Goal: Task Accomplishment & Management: Manage account settings

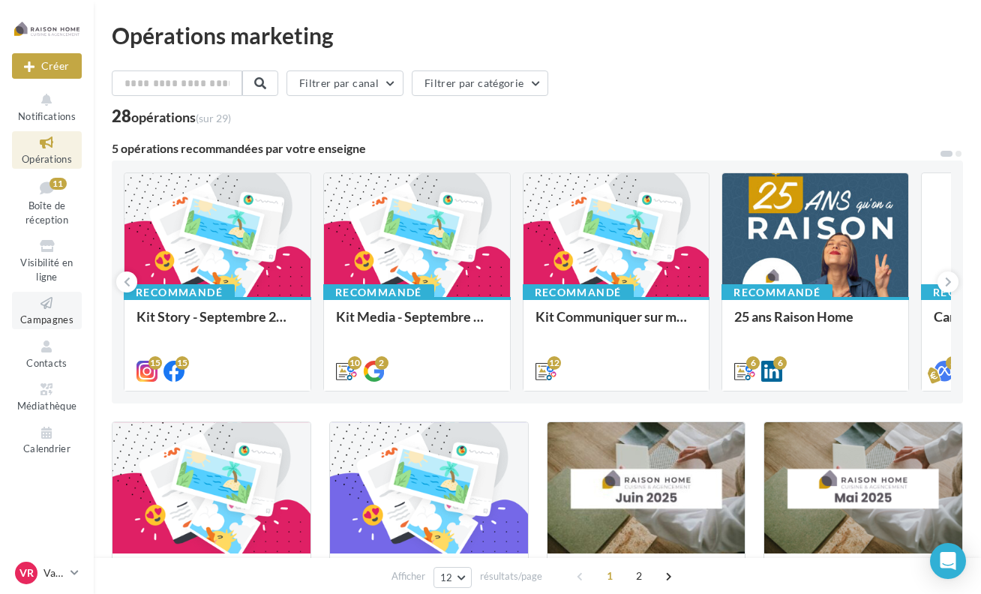
click at [38, 317] on span "Campagnes" at bounding box center [46, 320] width 53 height 12
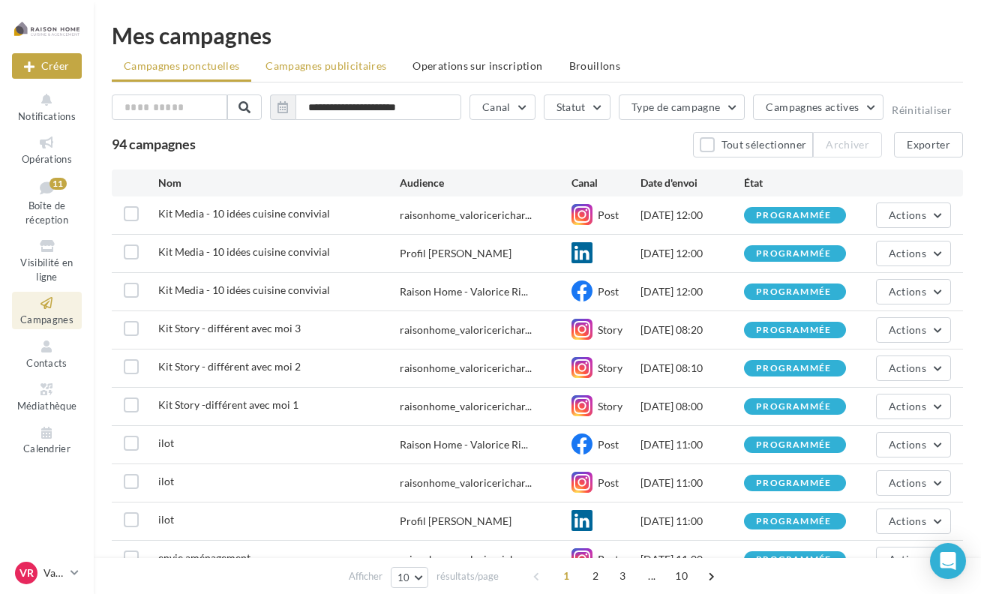
click at [354, 72] on span "Campagnes publicitaires" at bounding box center [326, 65] width 121 height 13
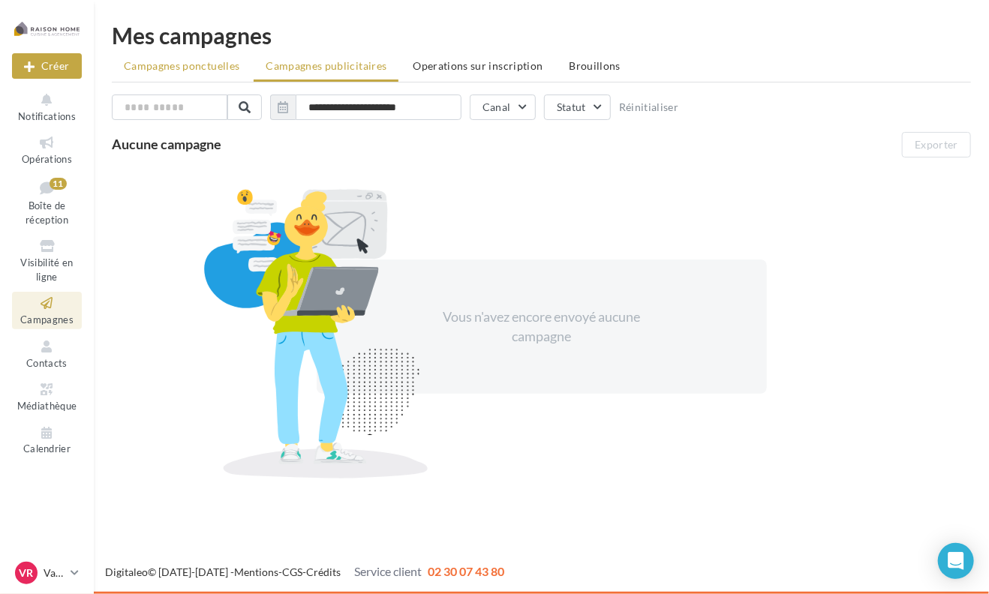
click at [194, 60] on span "Campagnes ponctuelles" at bounding box center [182, 65] width 116 height 13
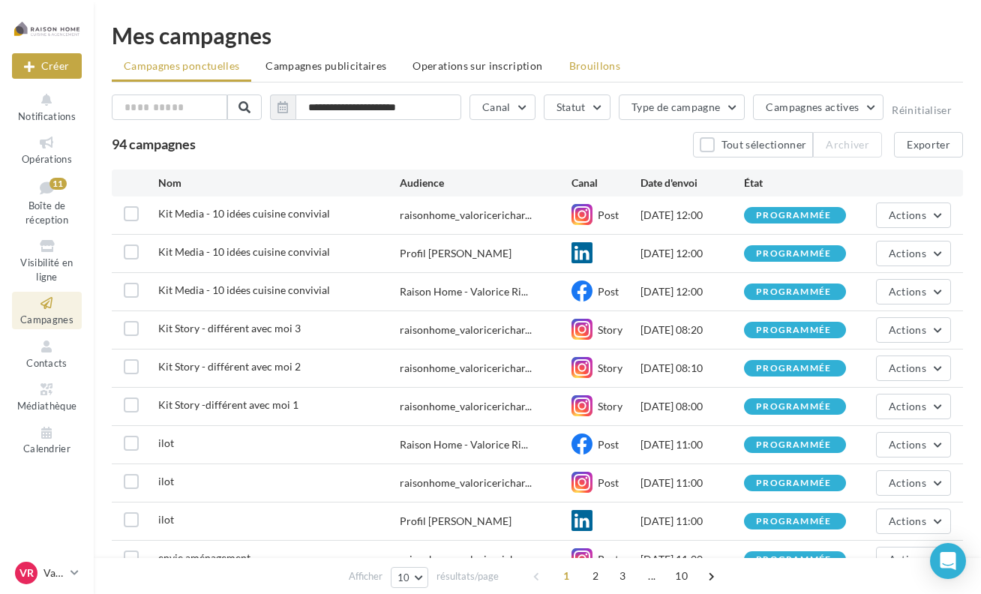
click at [596, 71] on span "Brouillons" at bounding box center [595, 65] width 52 height 13
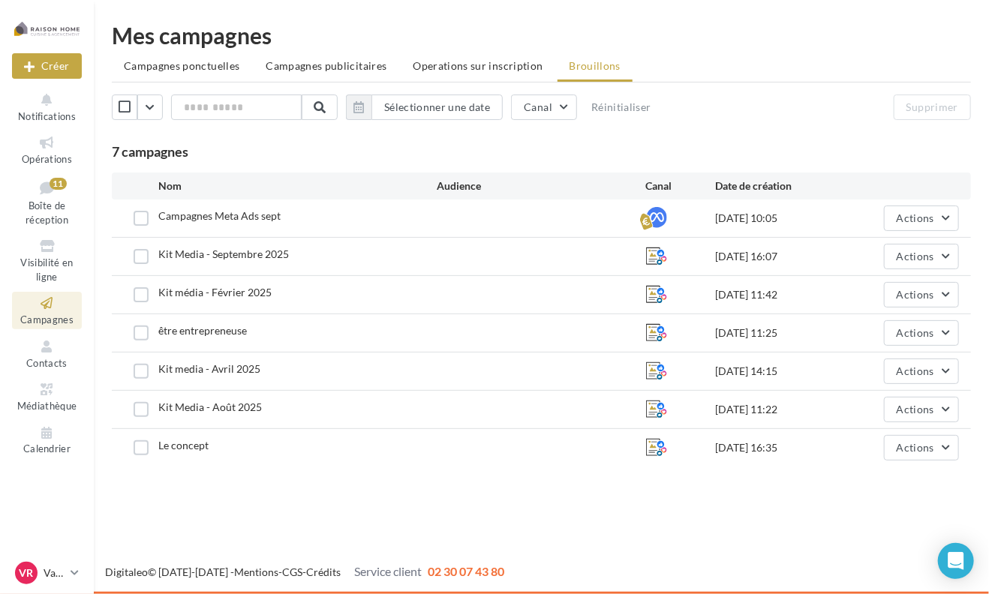
click at [429, 215] on div "Campagnes Meta Ads sept" at bounding box center [297, 218] width 278 height 19
click at [916, 221] on span "Actions" at bounding box center [916, 218] width 38 height 13
click at [873, 251] on button "Editer" at bounding box center [884, 253] width 150 height 39
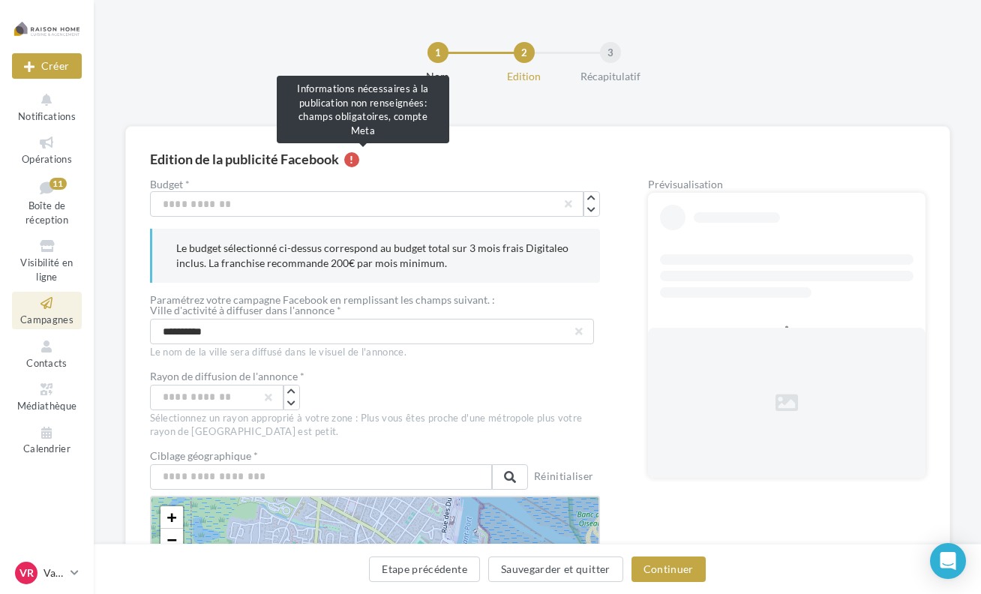
click at [359, 161] on div at bounding box center [351, 159] width 15 height 15
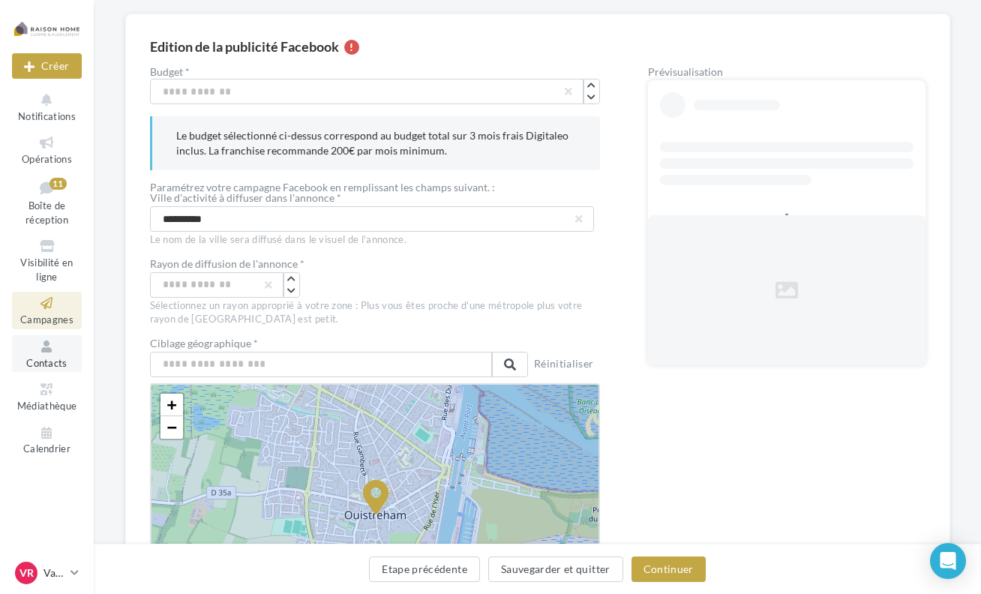
scroll to position [300, 0]
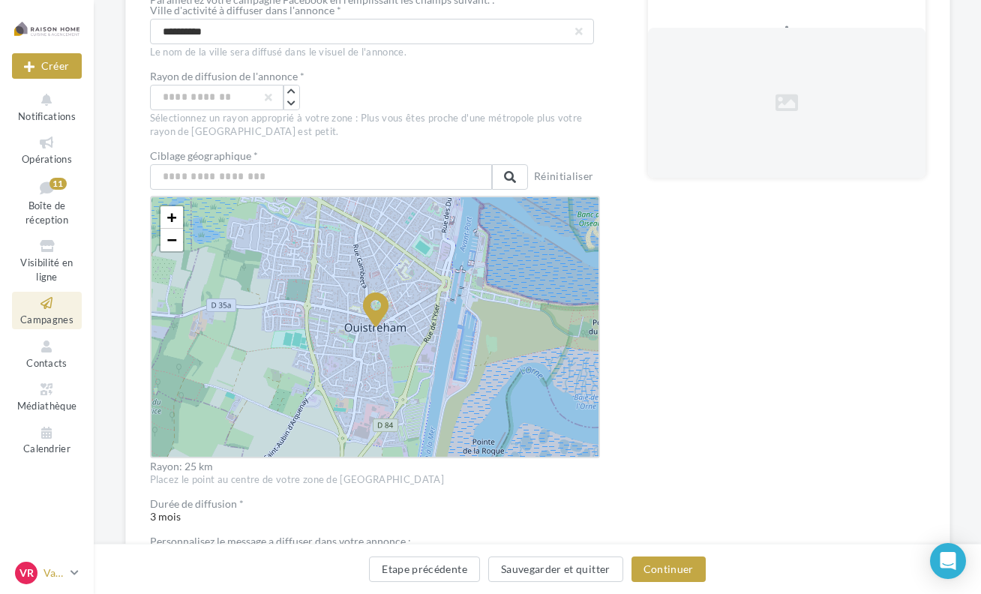
click at [60, 574] on p "Valorice [PERSON_NAME]" at bounding box center [54, 573] width 21 height 15
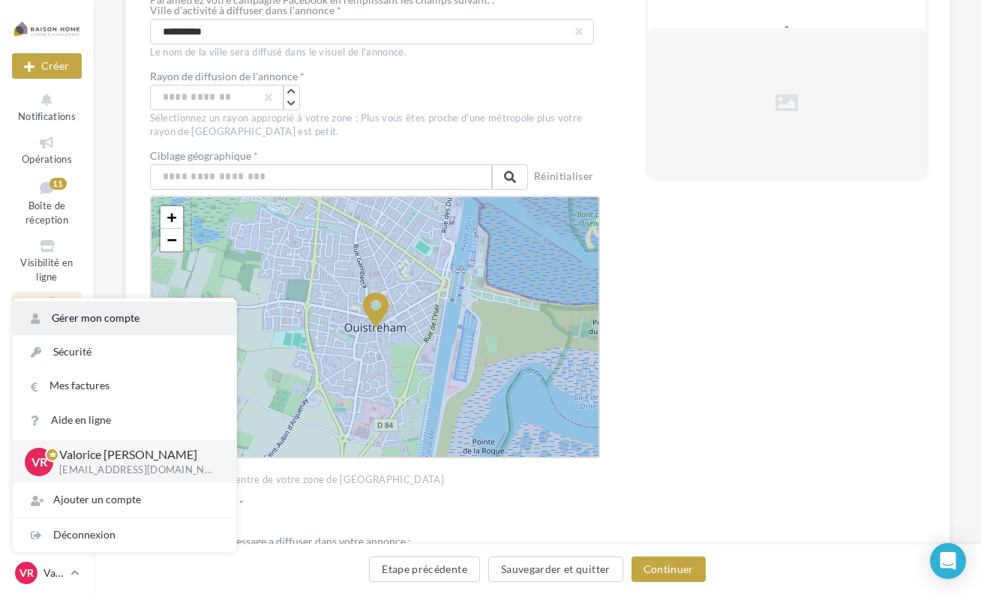
click at [101, 323] on link "Gérer mon compte" at bounding box center [125, 319] width 224 height 34
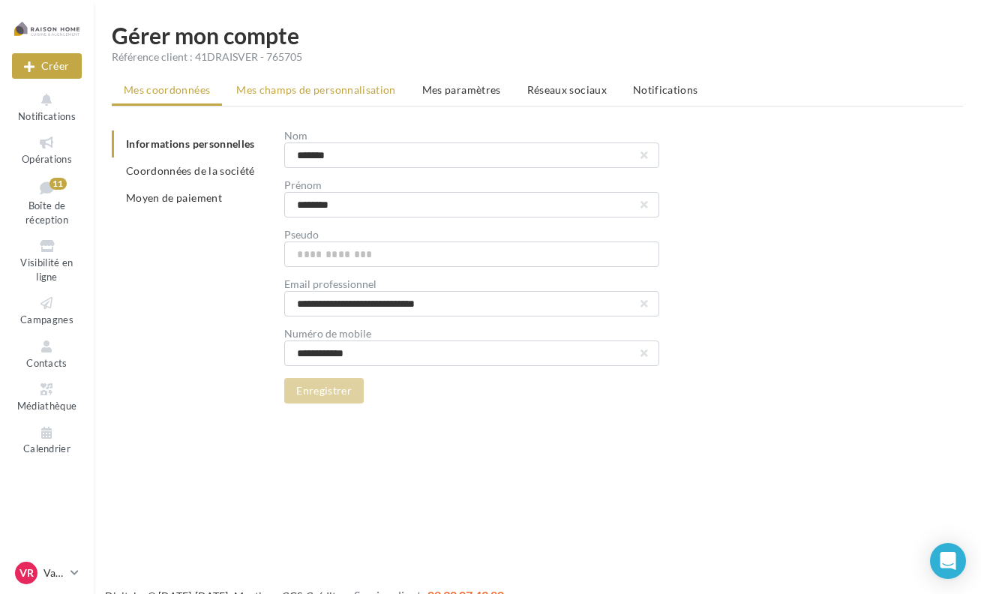
click at [256, 97] on li "Mes champs de personnalisation" at bounding box center [316, 90] width 184 height 27
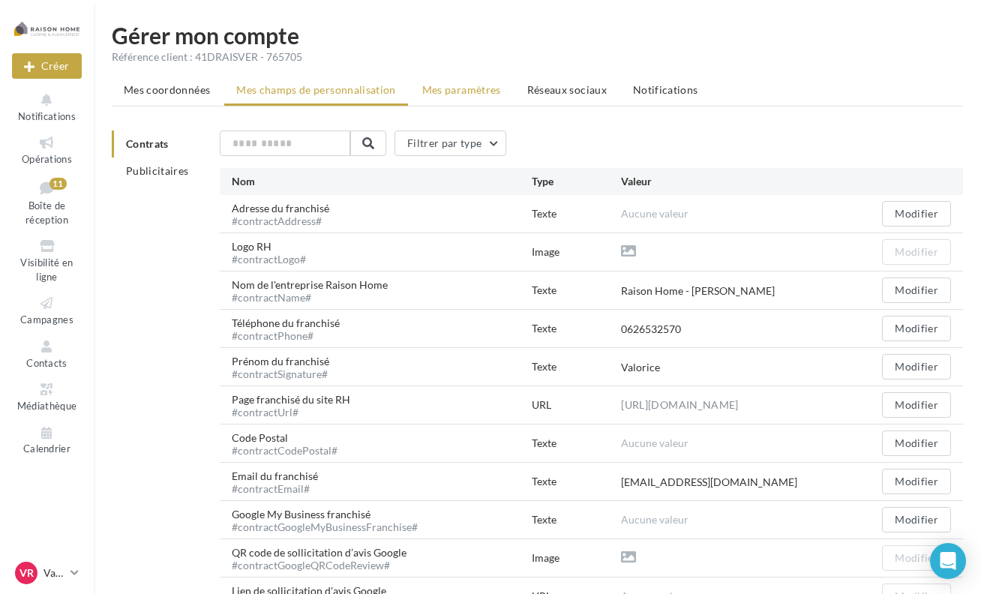
click at [432, 93] on span "Mes paramètres" at bounding box center [461, 89] width 79 height 13
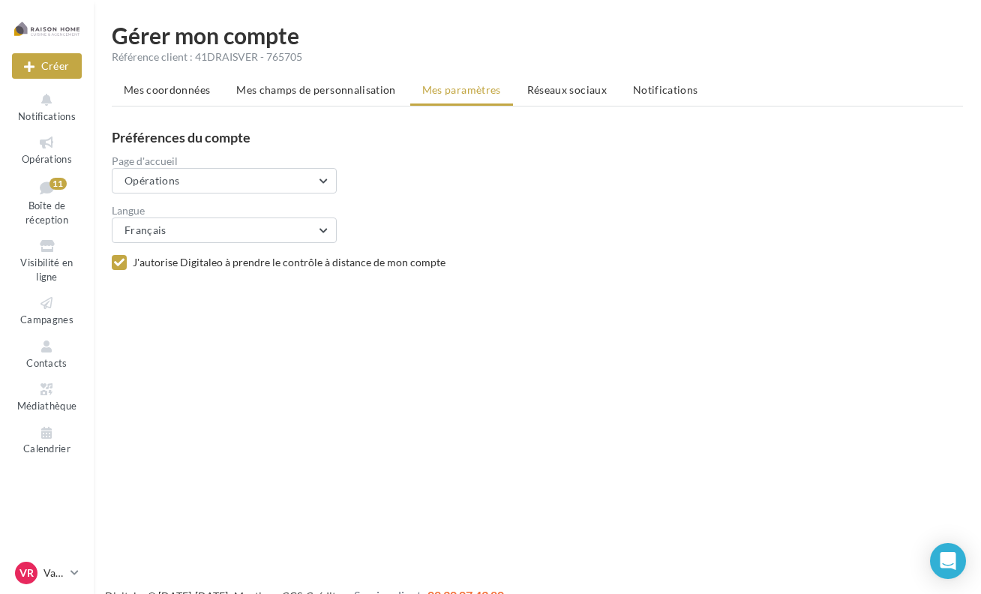
click at [570, 104] on ul "Mes coordonnées Mes champs de personnalisation Mes paramètres Réseaux sociaux N…" at bounding box center [538, 92] width 852 height 30
click at [590, 92] on span "Réseaux sociaux" at bounding box center [567, 89] width 80 height 13
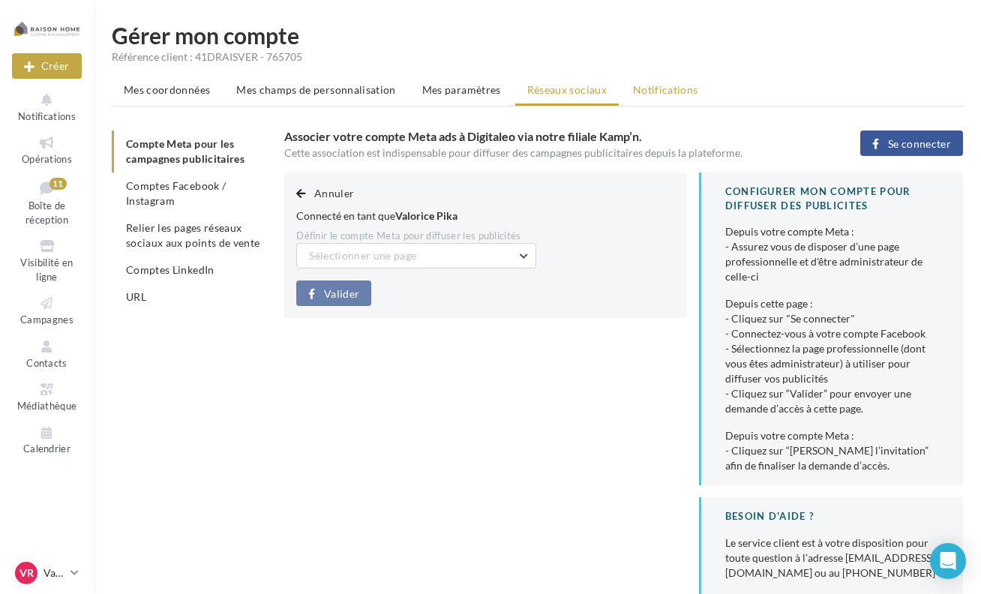
click at [672, 98] on li "Notifications" at bounding box center [665, 90] width 89 height 27
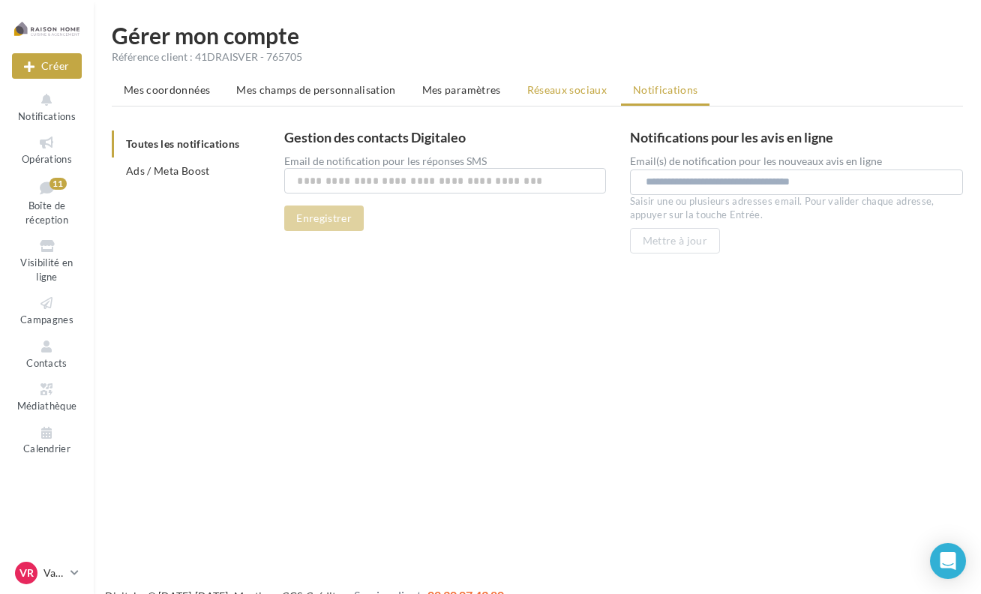
click at [573, 90] on span "Réseaux sociaux" at bounding box center [567, 89] width 80 height 13
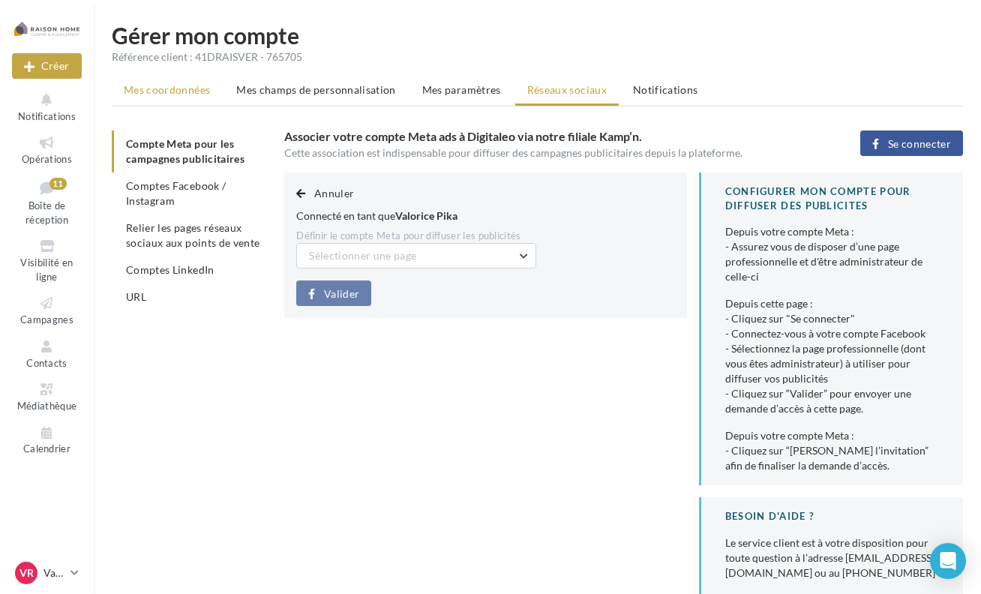
click at [144, 96] on span "Mes coordonnées" at bounding box center [167, 89] width 86 height 13
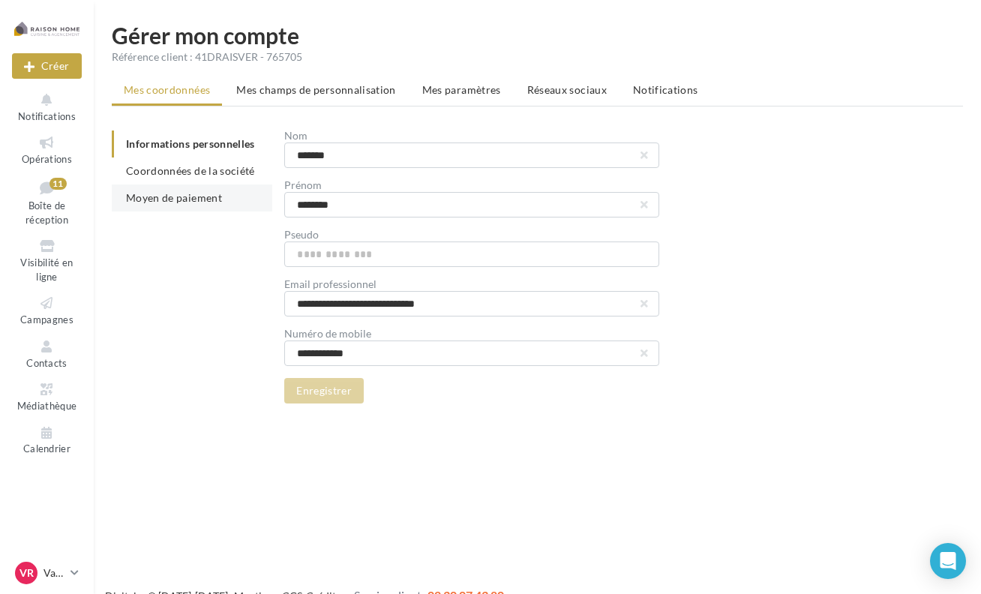
click at [197, 212] on li "Moyen de paiement" at bounding box center [192, 198] width 161 height 27
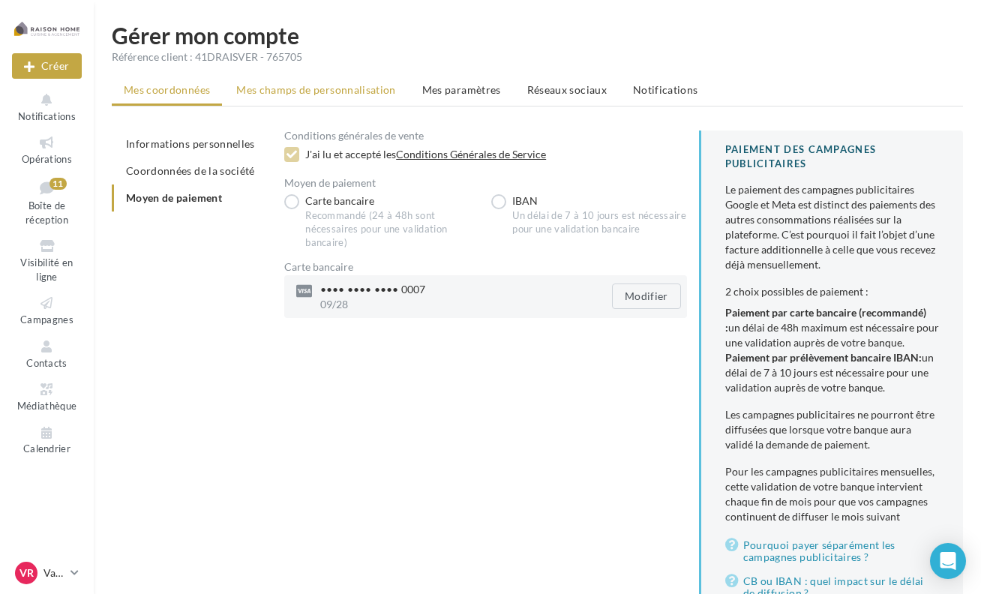
click at [290, 88] on span "Mes champs de personnalisation" at bounding box center [316, 89] width 160 height 13
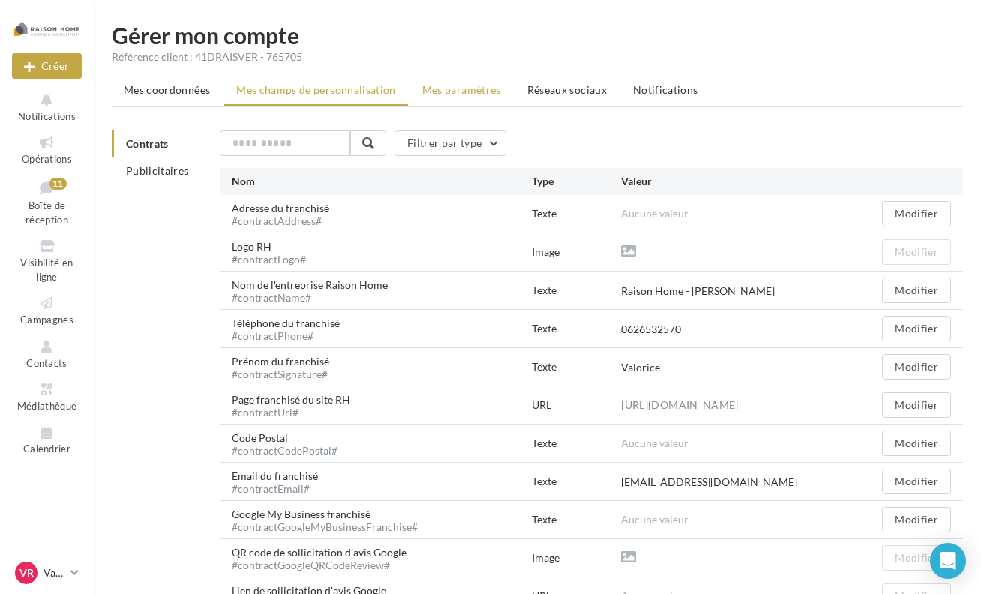
click at [472, 89] on span "Mes paramètres" at bounding box center [461, 89] width 79 height 13
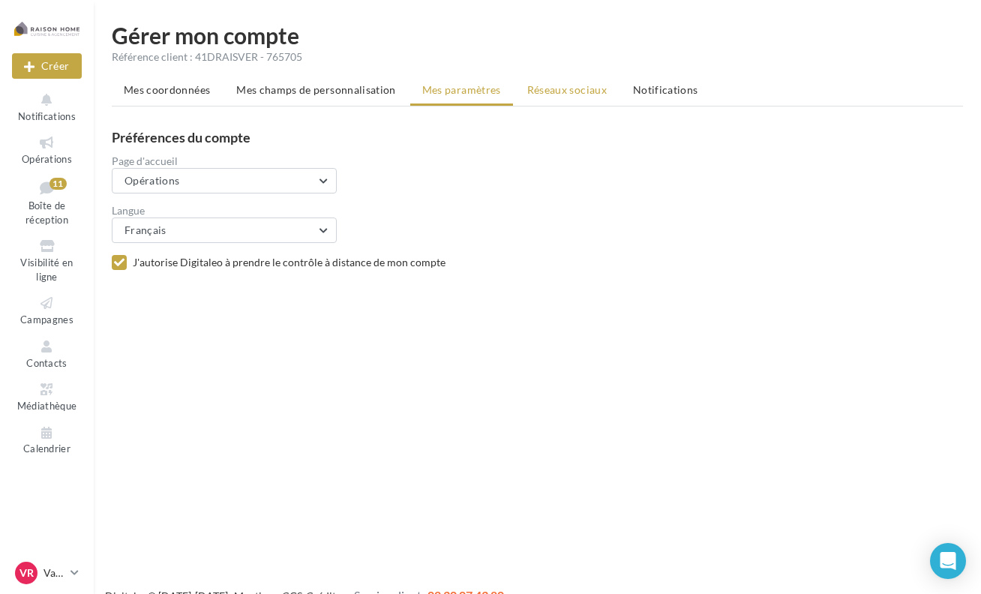
click at [572, 89] on span "Réseaux sociaux" at bounding box center [567, 89] width 80 height 13
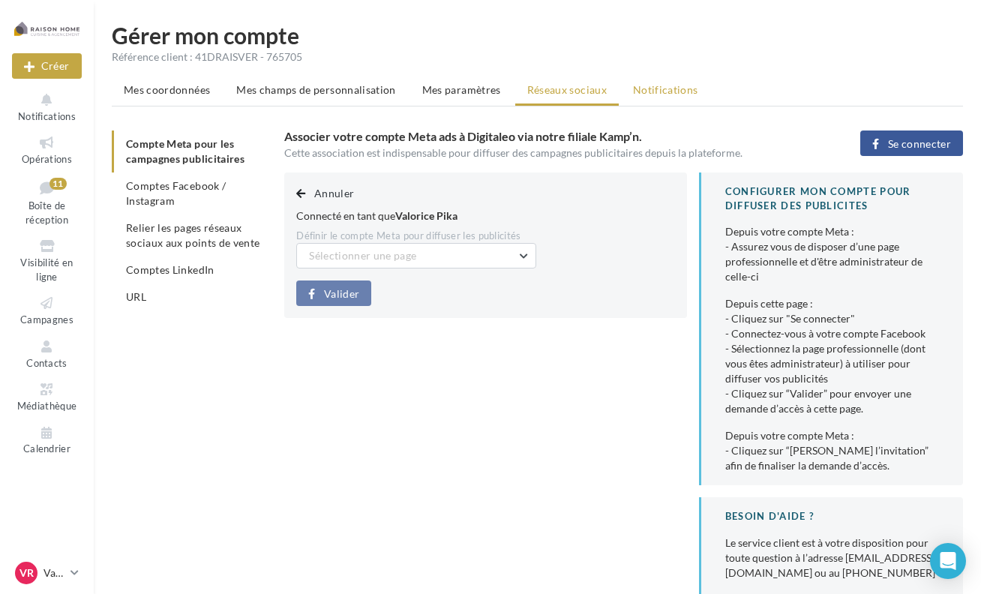
click at [659, 92] on span "Notifications" at bounding box center [665, 89] width 65 height 13
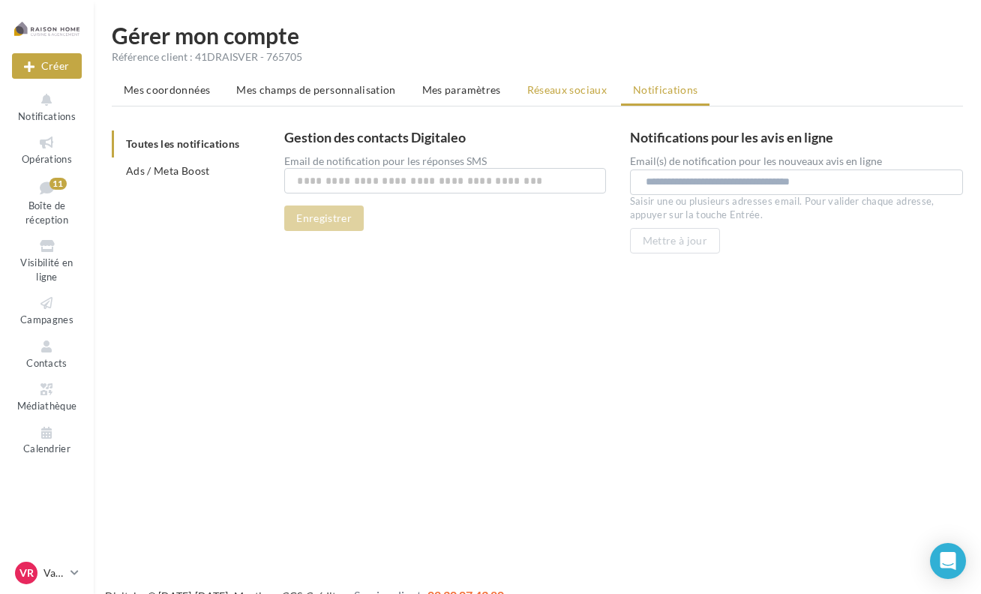
click at [573, 90] on span "Réseaux sociaux" at bounding box center [567, 89] width 80 height 13
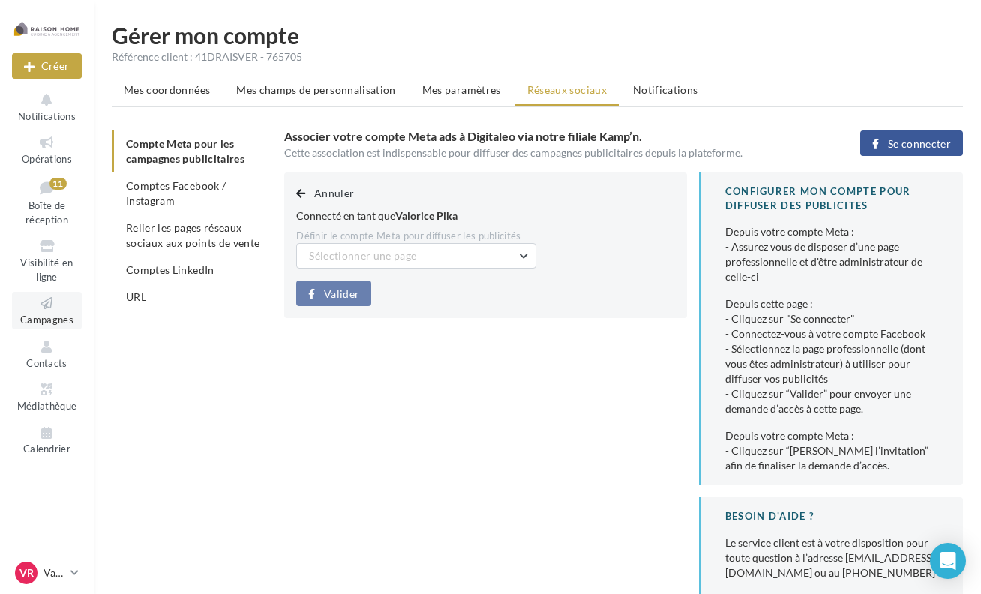
click at [48, 314] on link "Campagnes" at bounding box center [47, 310] width 70 height 37
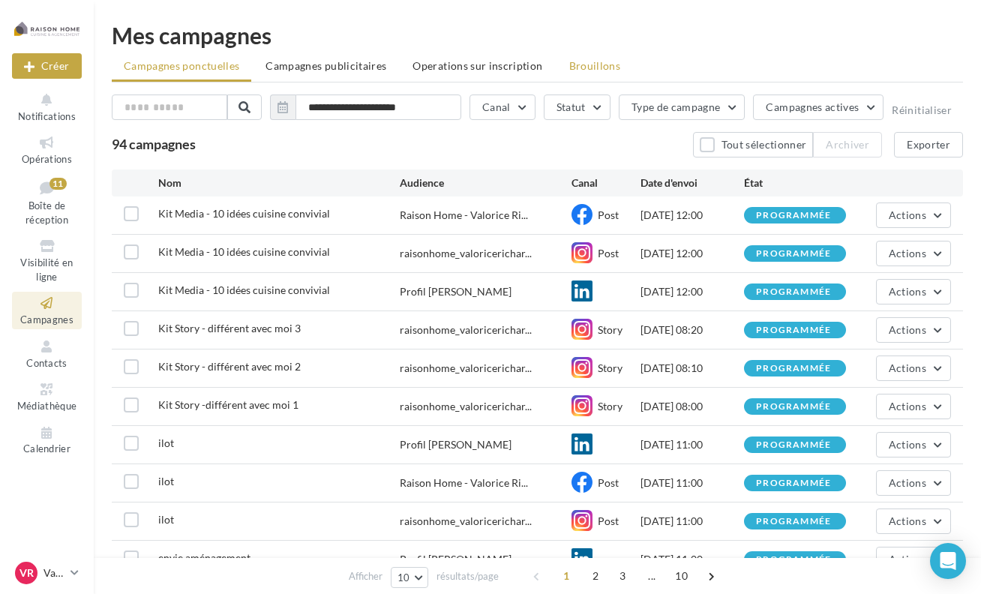
click at [592, 61] on span "Brouillons" at bounding box center [595, 65] width 52 height 13
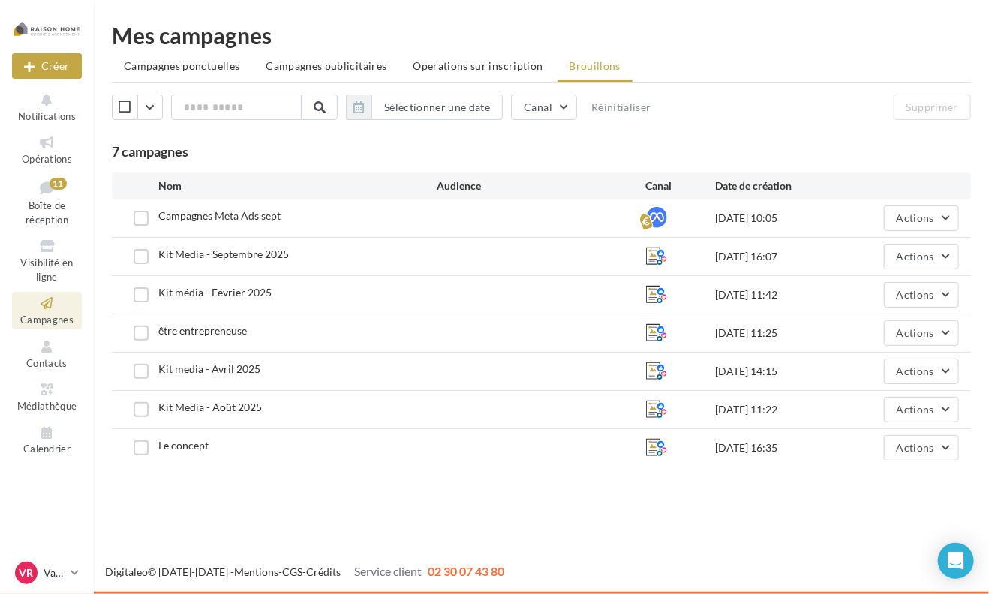
click at [320, 220] on div "Campagnes Meta Ads sept" at bounding box center [297, 218] width 278 height 19
click at [903, 220] on span "Actions" at bounding box center [916, 218] width 38 height 13
click at [885, 257] on button "Editer" at bounding box center [884, 253] width 150 height 39
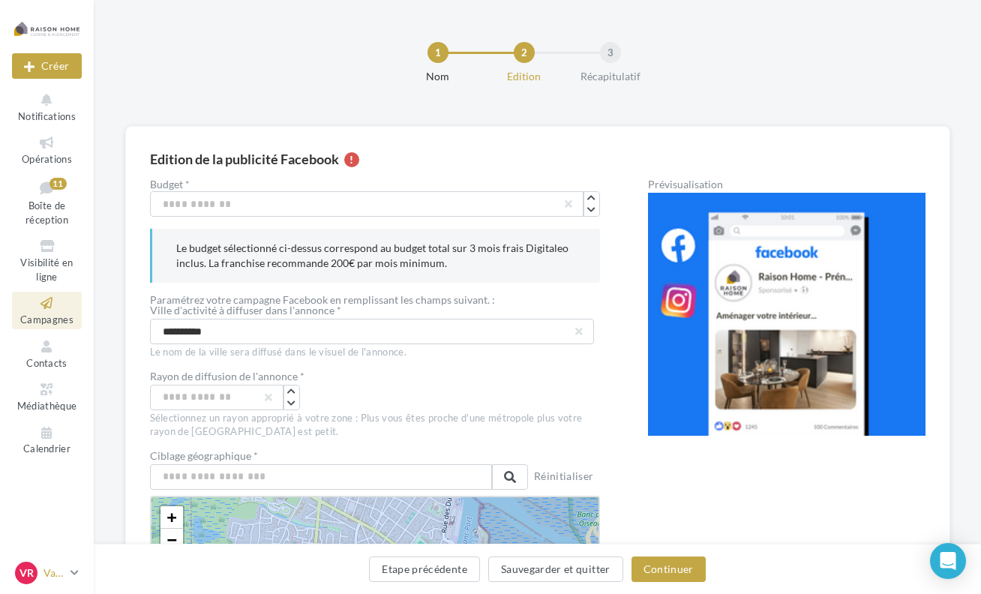
click at [62, 574] on p "Valorice [PERSON_NAME]" at bounding box center [54, 573] width 21 height 15
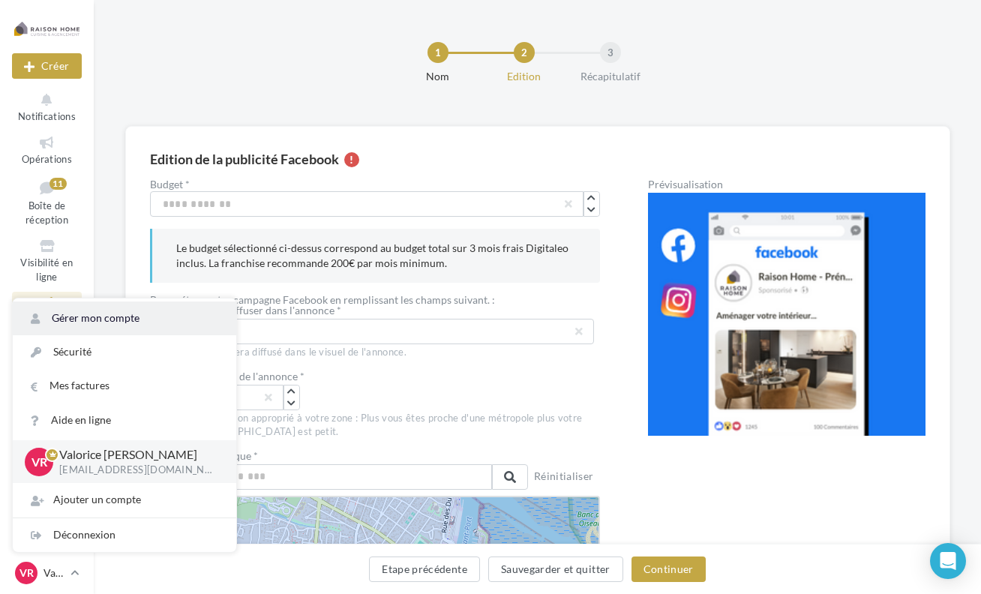
click at [131, 319] on link "Gérer mon compte" at bounding box center [125, 319] width 224 height 34
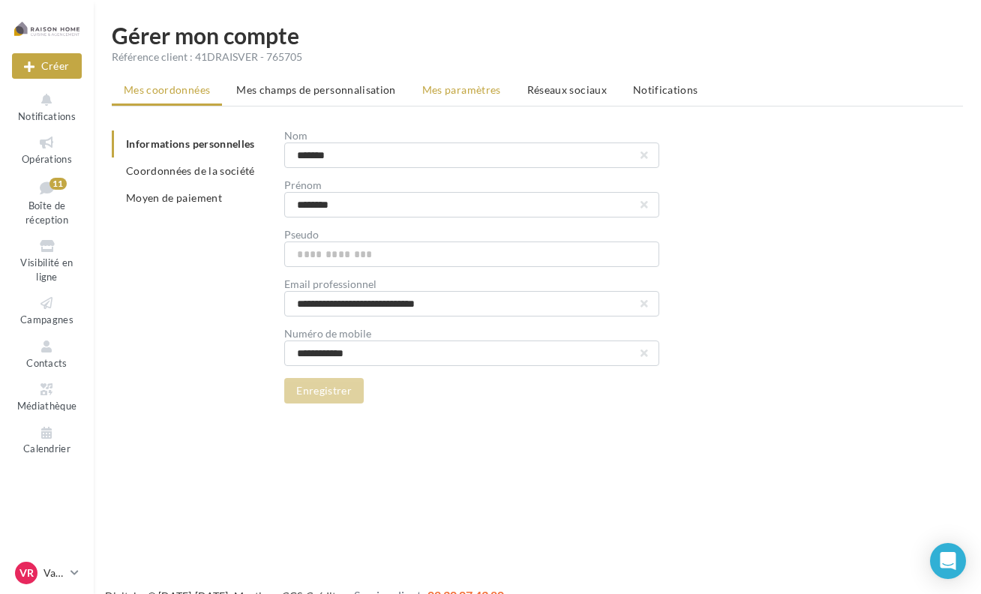
click at [456, 93] on span "Mes paramètres" at bounding box center [461, 89] width 79 height 13
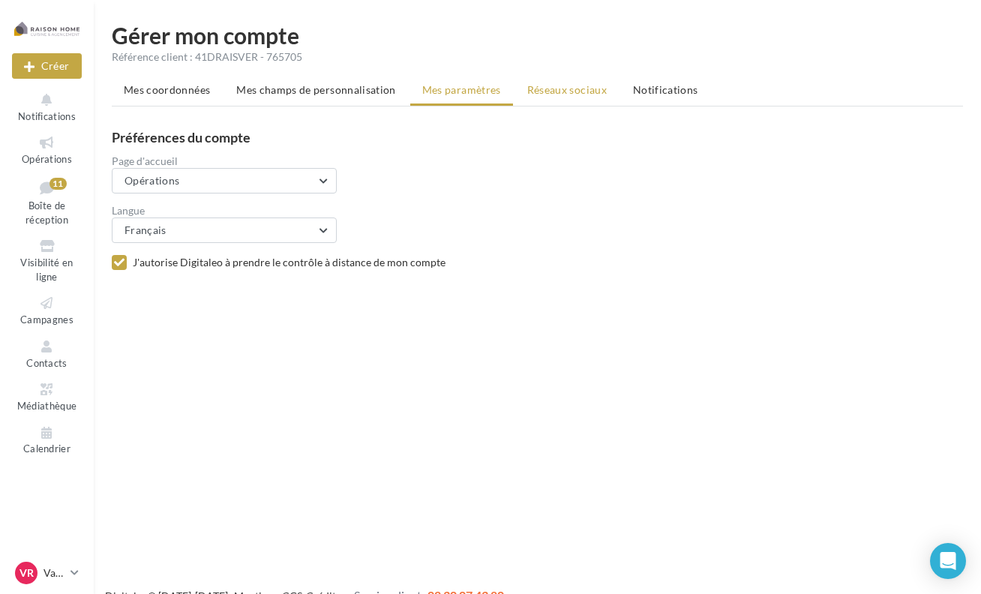
click at [558, 99] on li "Réseaux sociaux" at bounding box center [567, 90] width 104 height 27
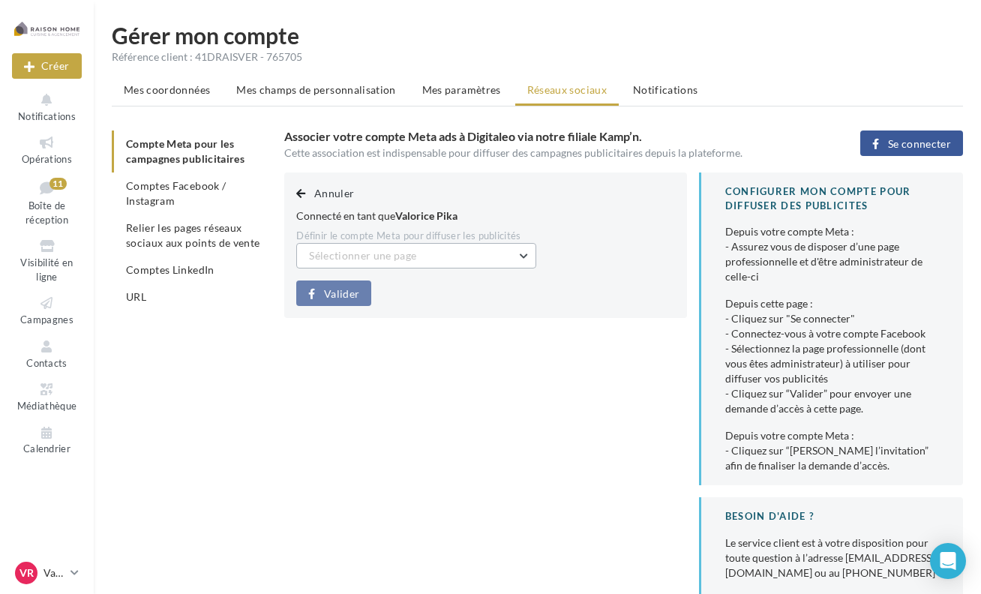
click at [386, 257] on span "Sélectionner une page" at bounding box center [362, 255] width 107 height 13
click at [407, 300] on button "Raison Home - Valorice Richard (Admin)" at bounding box center [416, 302] width 240 height 54
click at [350, 293] on span "Valider" at bounding box center [341, 294] width 35 height 12
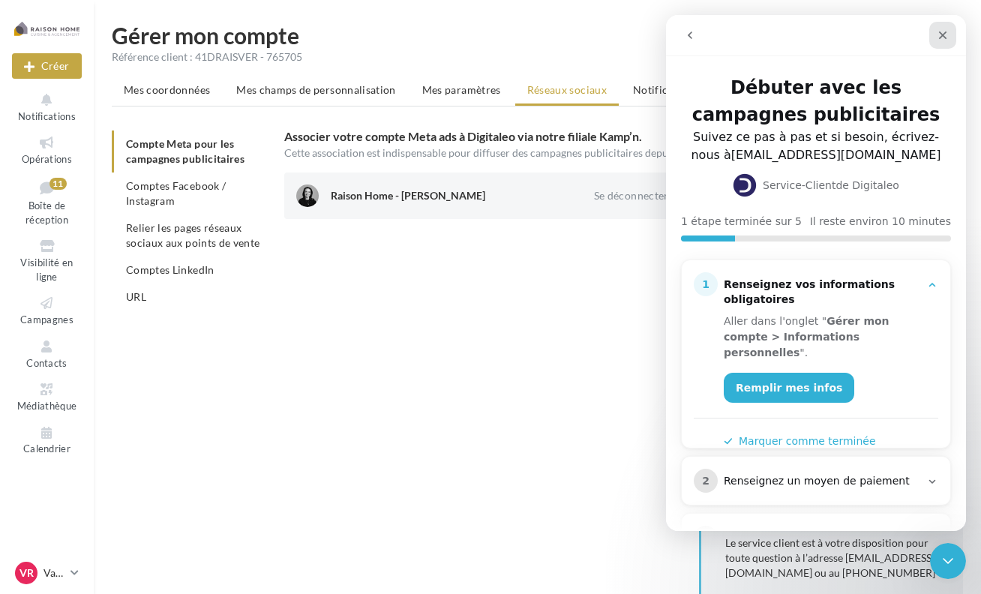
click at [942, 41] on icon "Fermer" at bounding box center [943, 35] width 12 height 12
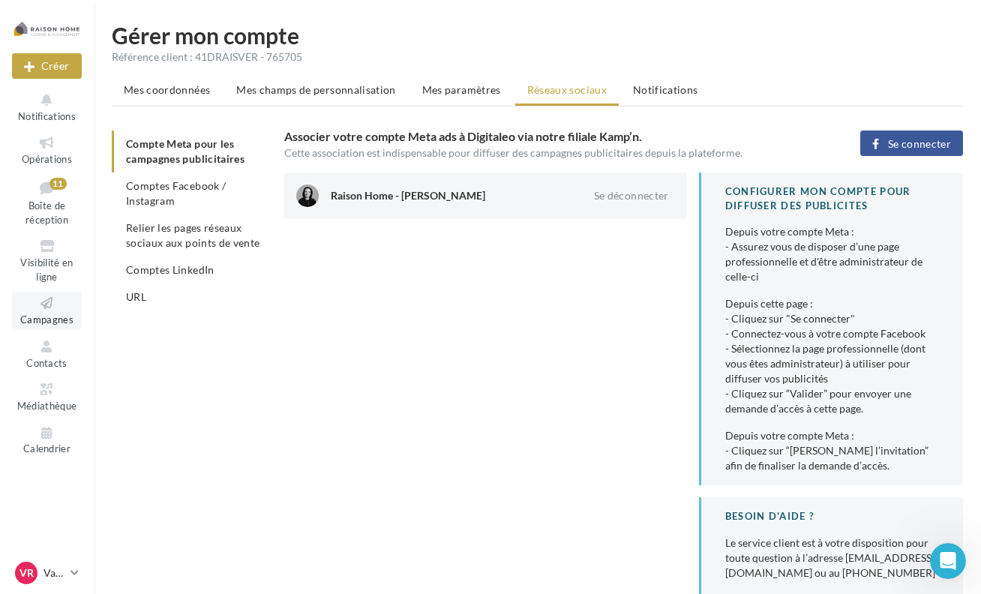
click at [49, 314] on span "Campagnes" at bounding box center [46, 320] width 53 height 12
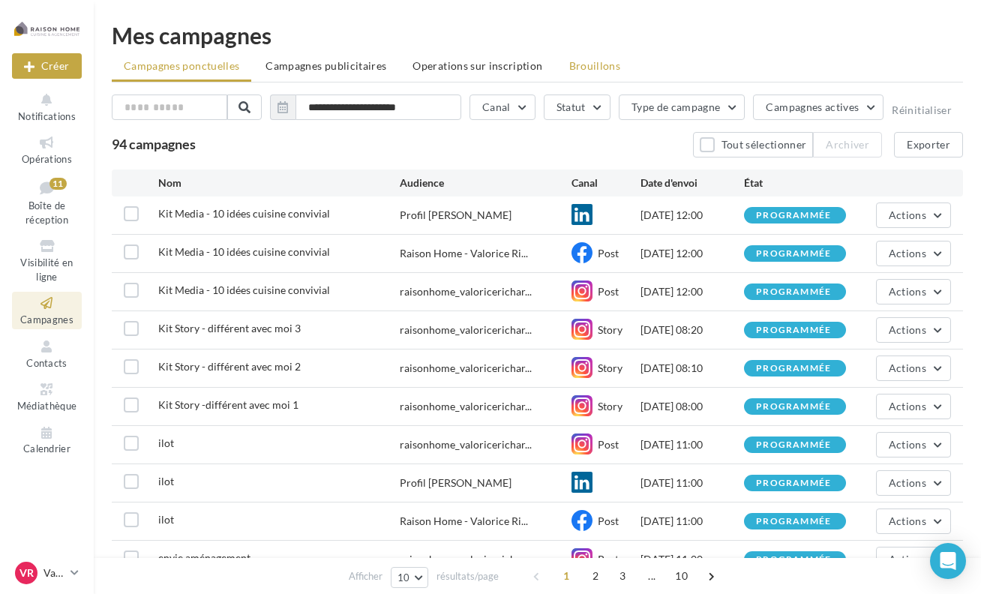
click at [580, 63] on span "Brouillons" at bounding box center [595, 65] width 52 height 13
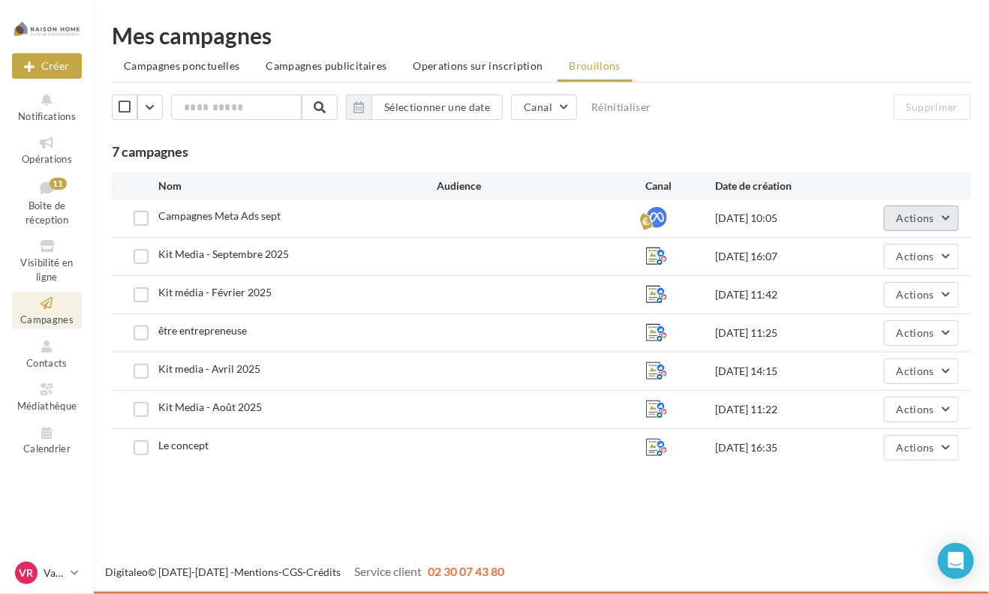
click at [924, 221] on span "Actions" at bounding box center [916, 218] width 38 height 13
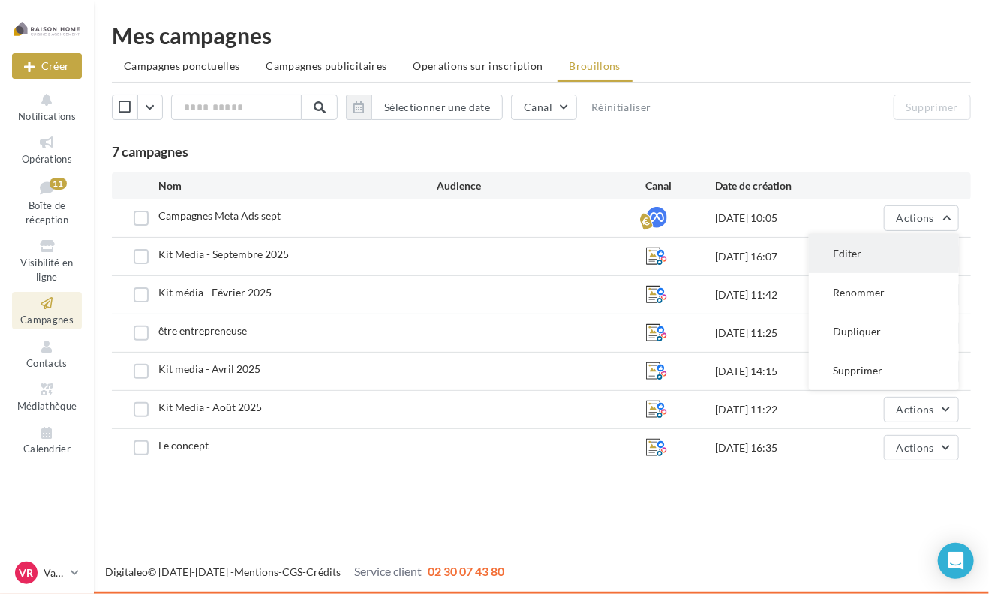
click at [907, 250] on button "Editer" at bounding box center [884, 253] width 150 height 39
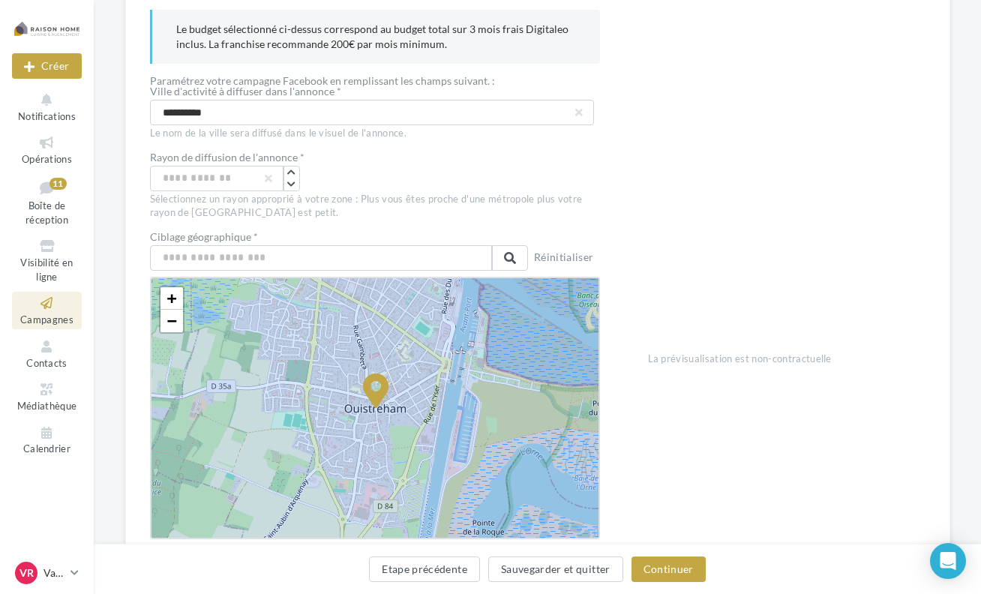
scroll to position [225, 0]
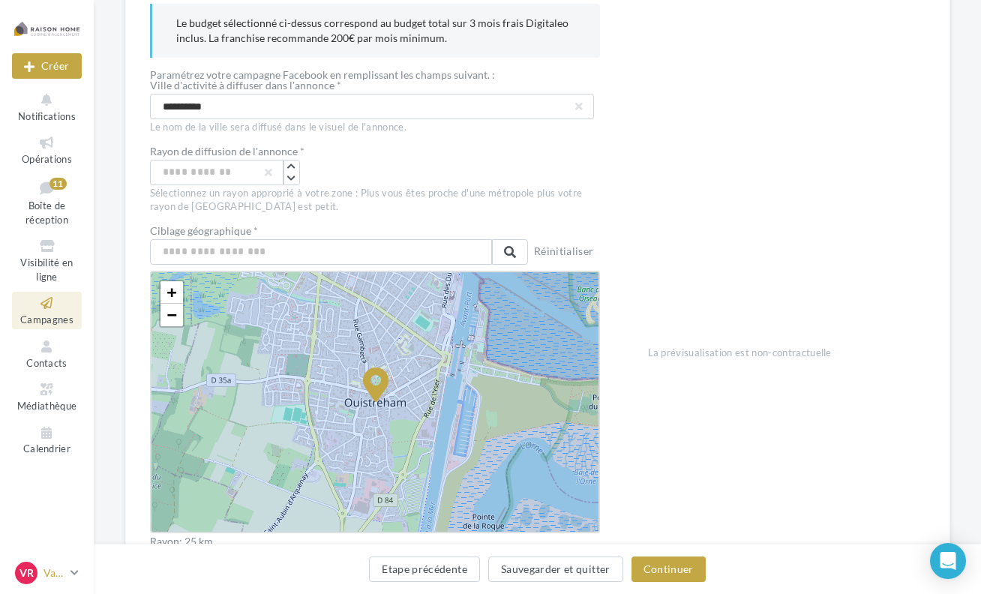
click at [64, 572] on p "[PERSON_NAME]" at bounding box center [54, 573] width 21 height 15
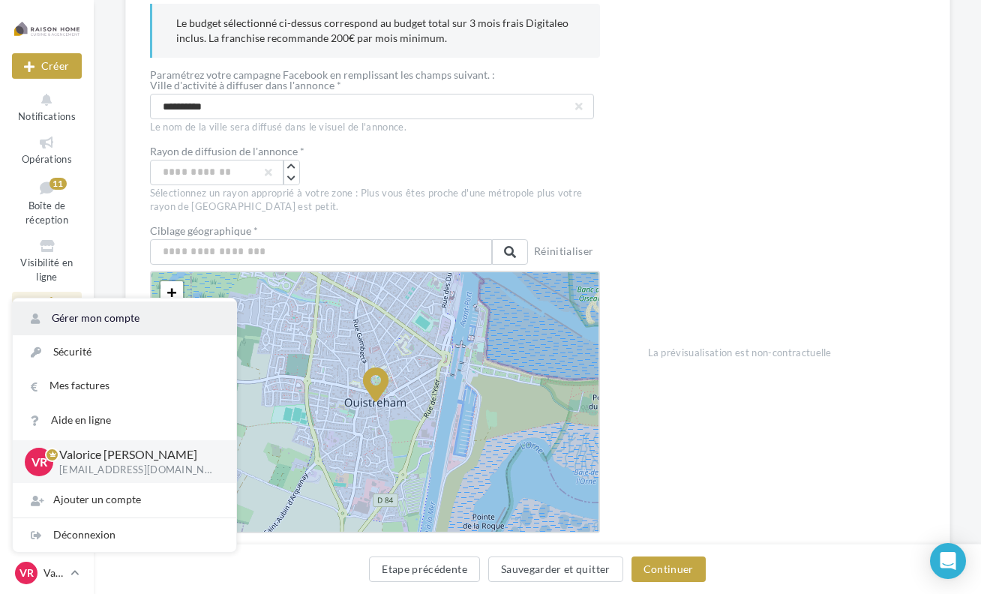
click at [114, 316] on link "Gérer mon compte" at bounding box center [125, 319] width 224 height 34
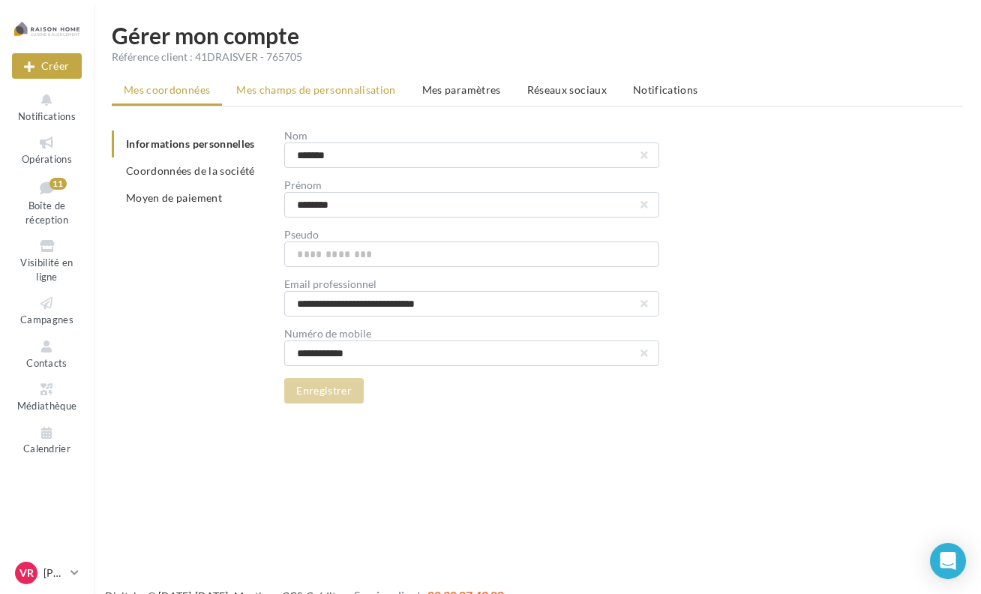
click at [366, 96] on span "Mes champs de personnalisation" at bounding box center [316, 89] width 160 height 13
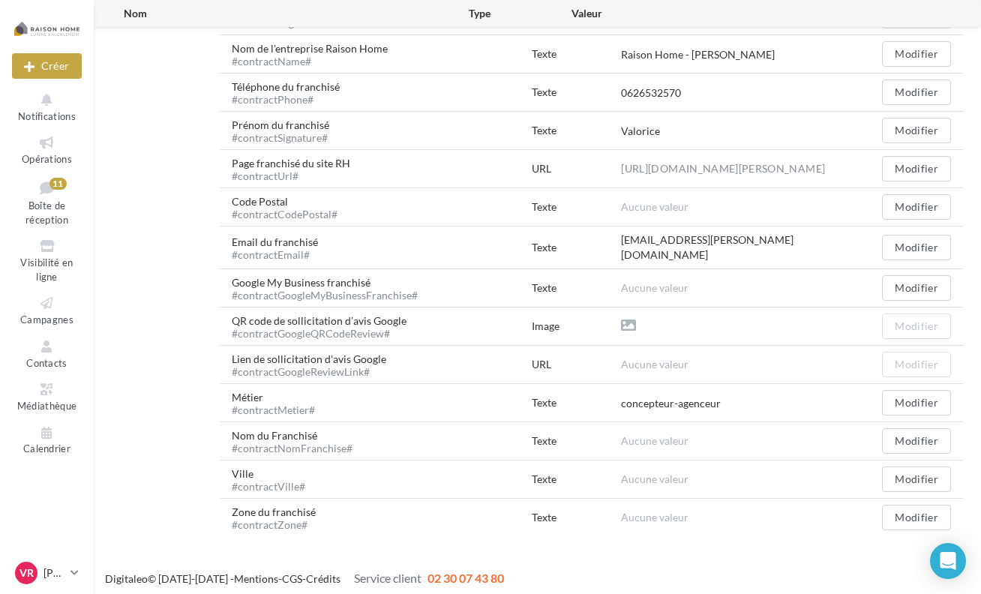
scroll to position [240, 0]
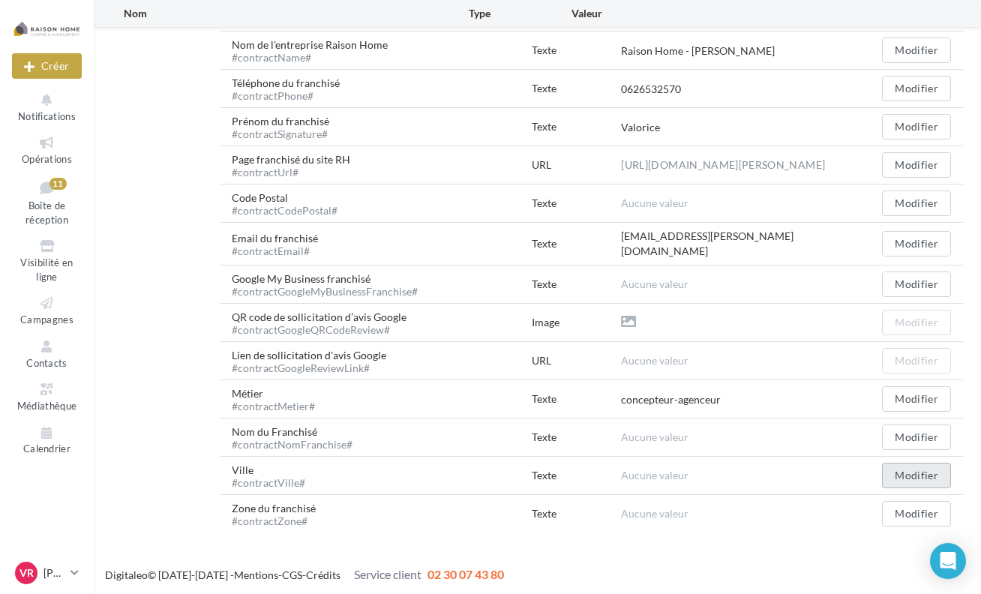
click at [921, 475] on button "Modifier" at bounding box center [916, 476] width 69 height 26
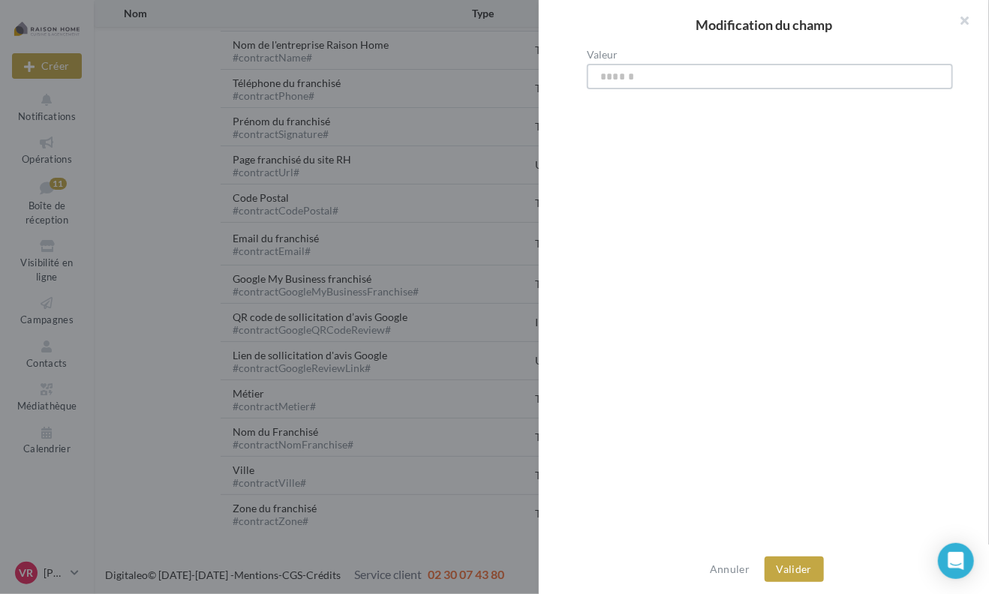
click at [603, 83] on input "Valeur" at bounding box center [770, 77] width 366 height 26
type input "**********"
click at [820, 574] on button "Valider" at bounding box center [794, 570] width 59 height 26
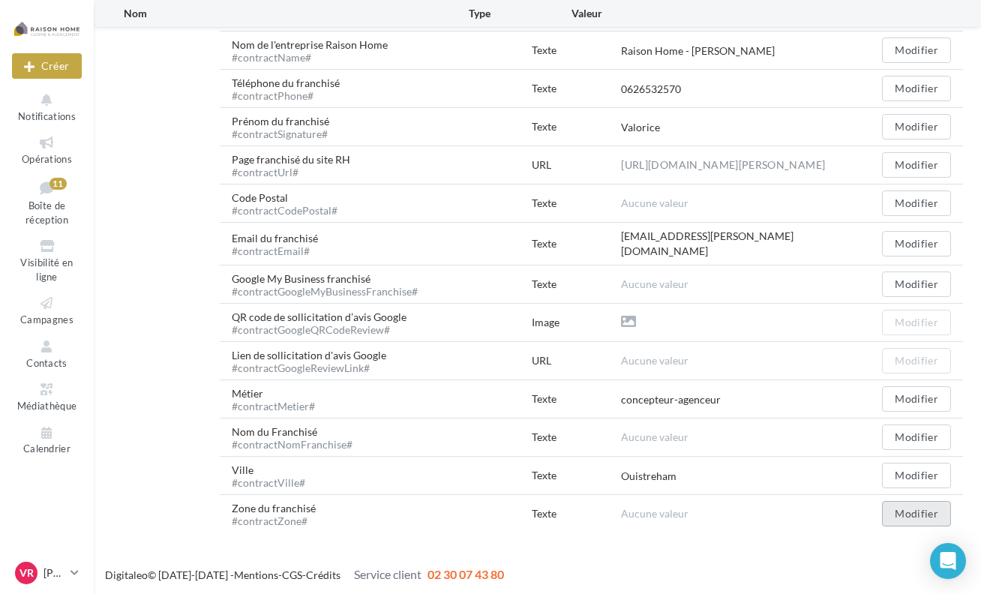
click at [913, 512] on button "Modifier" at bounding box center [916, 514] width 69 height 26
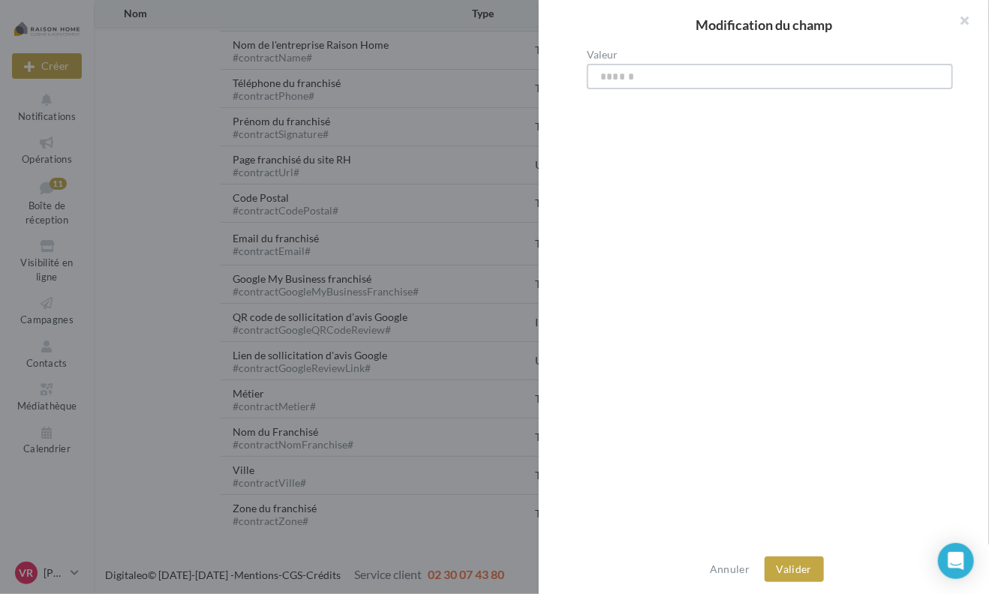
click at [636, 80] on input "Valeur" at bounding box center [770, 77] width 366 height 26
type input "**********"
click at [818, 563] on button "Valider" at bounding box center [794, 570] width 59 height 26
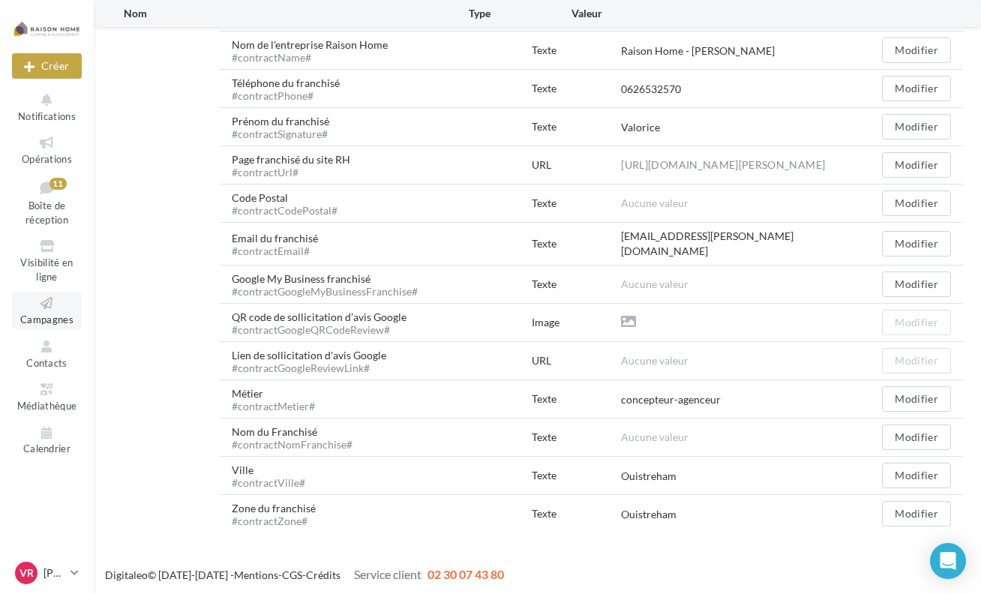
click at [53, 312] on link "Campagnes" at bounding box center [47, 310] width 70 height 37
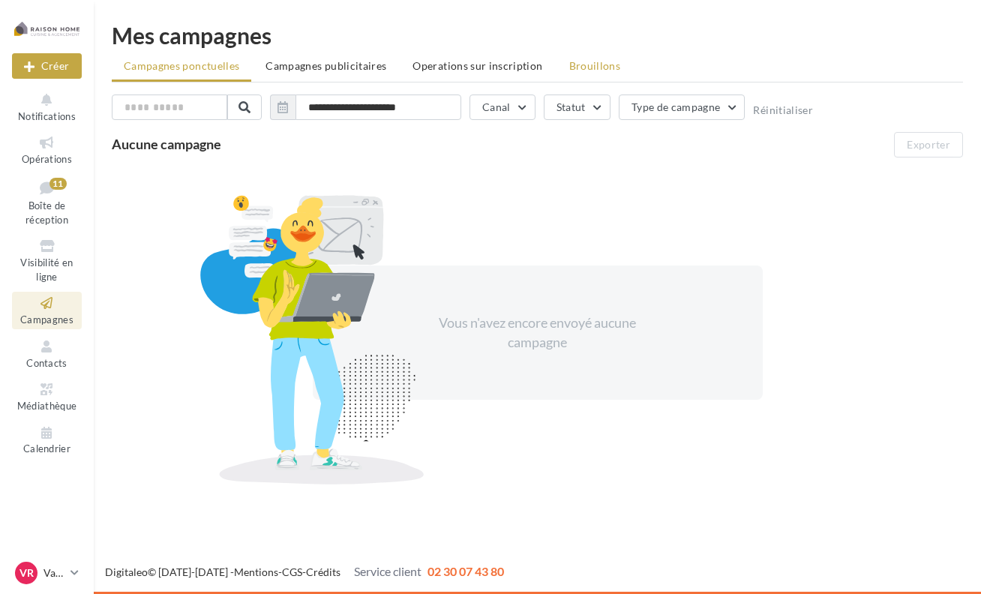
click at [591, 68] on span "Brouillons" at bounding box center [595, 65] width 52 height 13
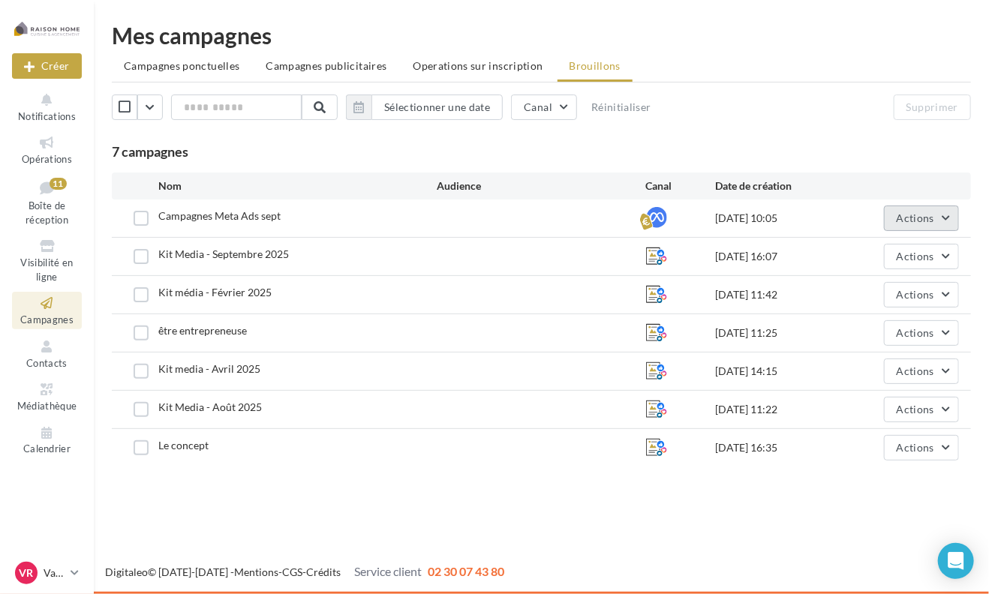
click at [939, 220] on button "Actions" at bounding box center [921, 219] width 75 height 26
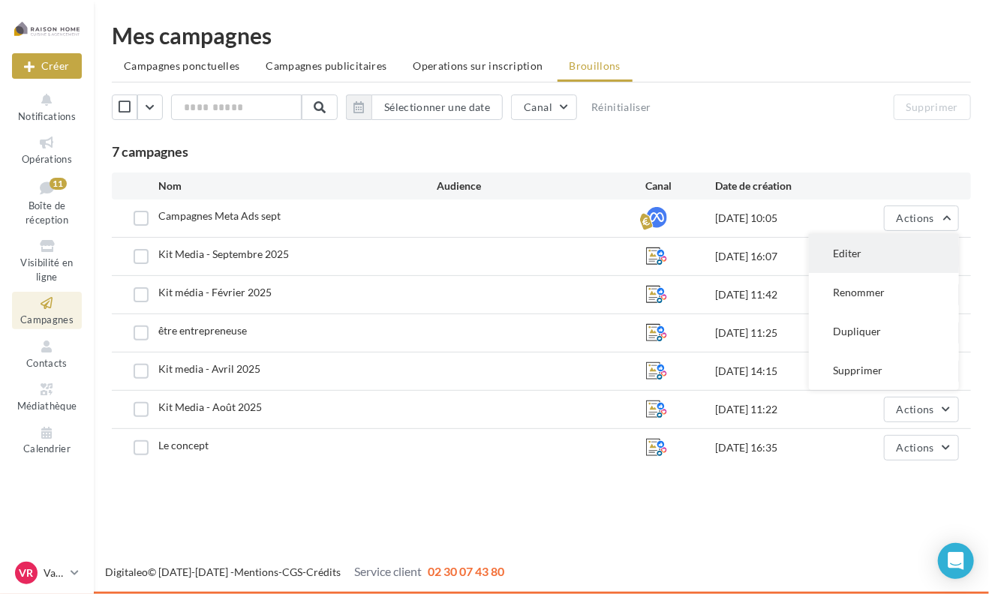
click at [915, 245] on button "Editer" at bounding box center [884, 253] width 150 height 39
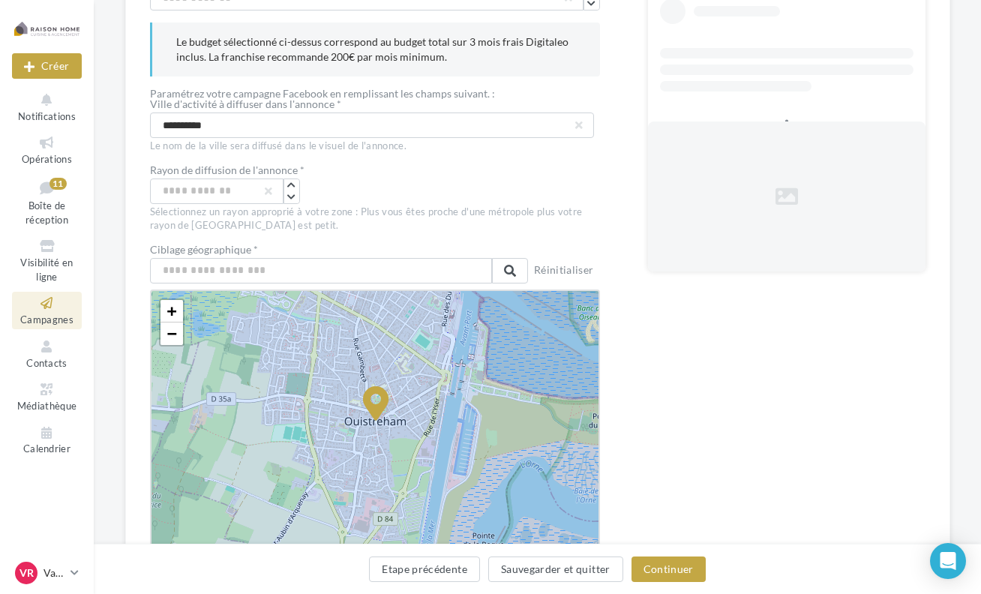
scroll to position [225, 0]
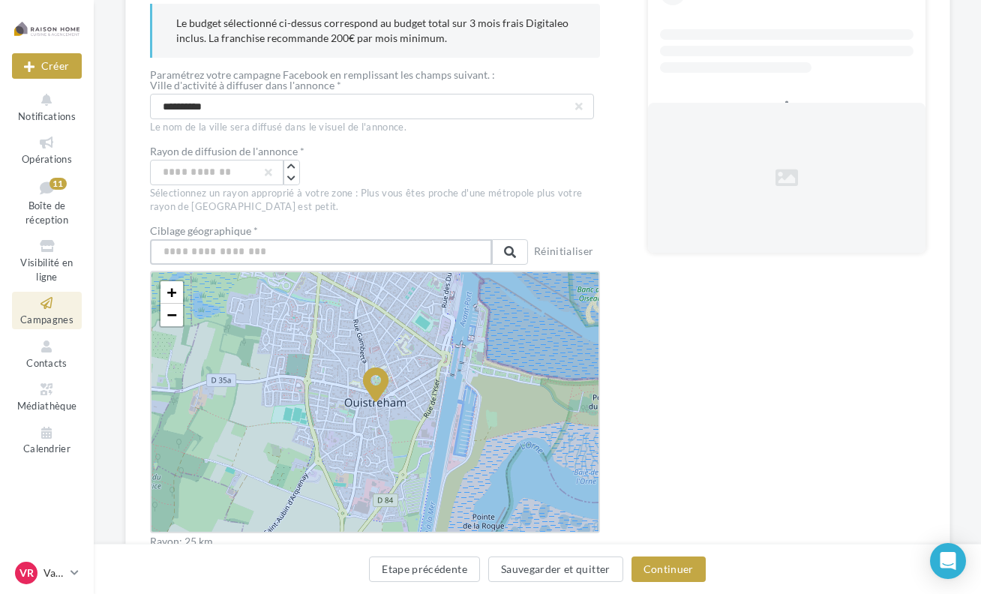
click at [210, 251] on input "text" at bounding box center [321, 252] width 342 height 26
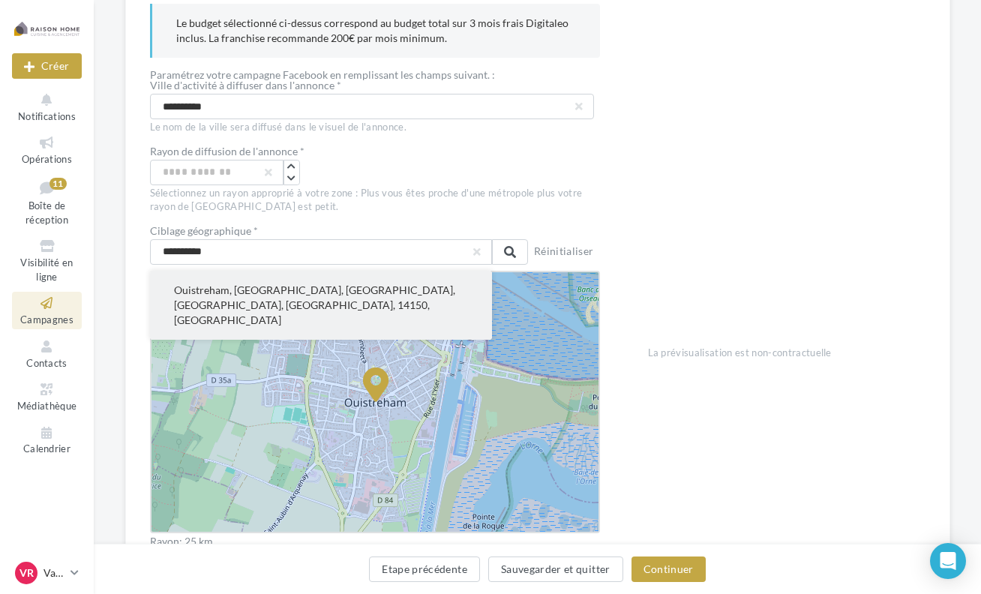
click at [280, 293] on button "Ouistreham, [GEOGRAPHIC_DATA], [GEOGRAPHIC_DATA], [GEOGRAPHIC_DATA], [GEOGRAPHI…" at bounding box center [321, 305] width 342 height 69
type input "**********"
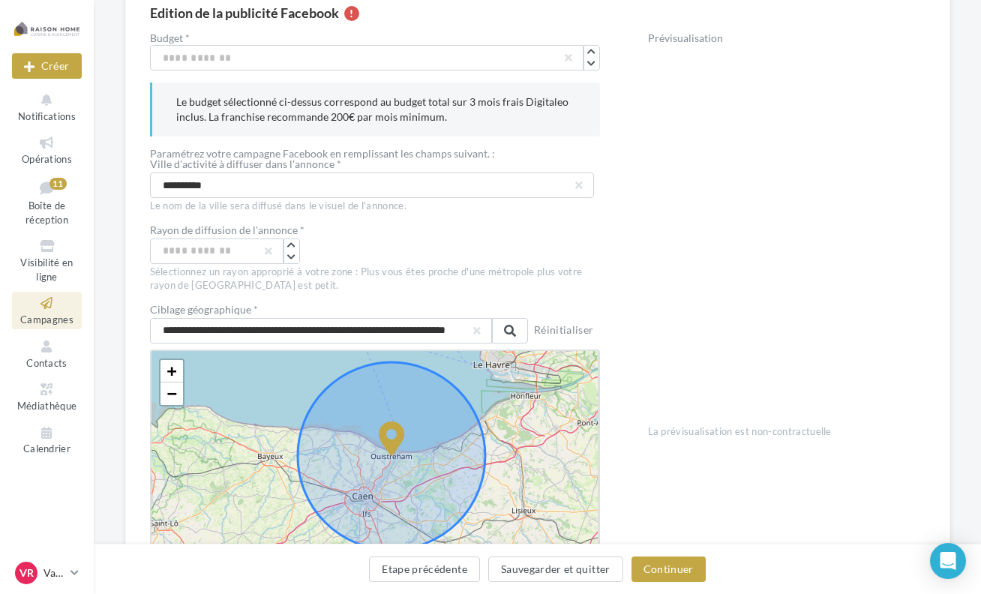
scroll to position [123, 0]
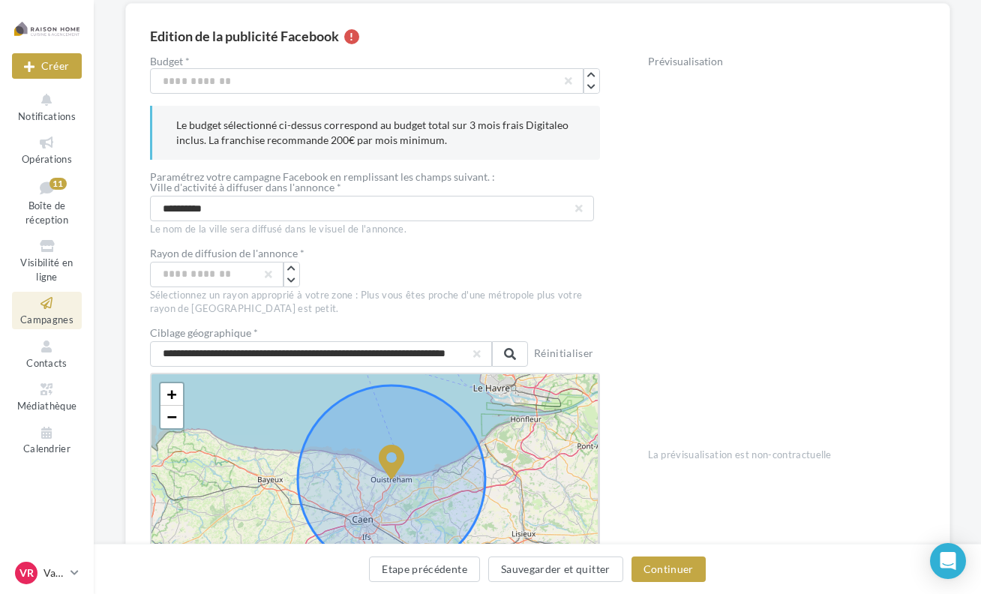
drag, startPoint x: 556, startPoint y: 434, endPoint x: 506, endPoint y: 388, distance: 68.5
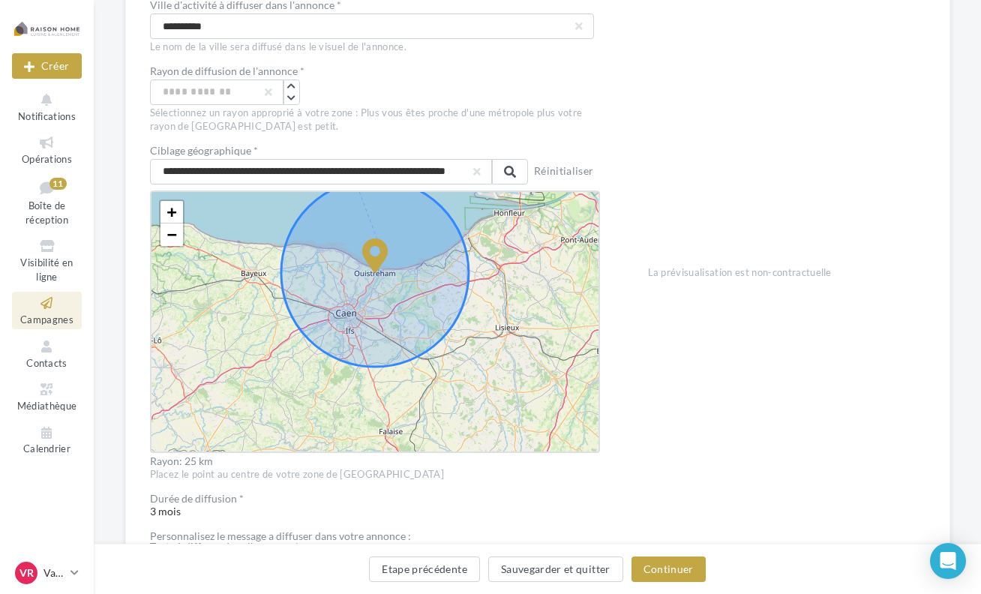
scroll to position [348, 0]
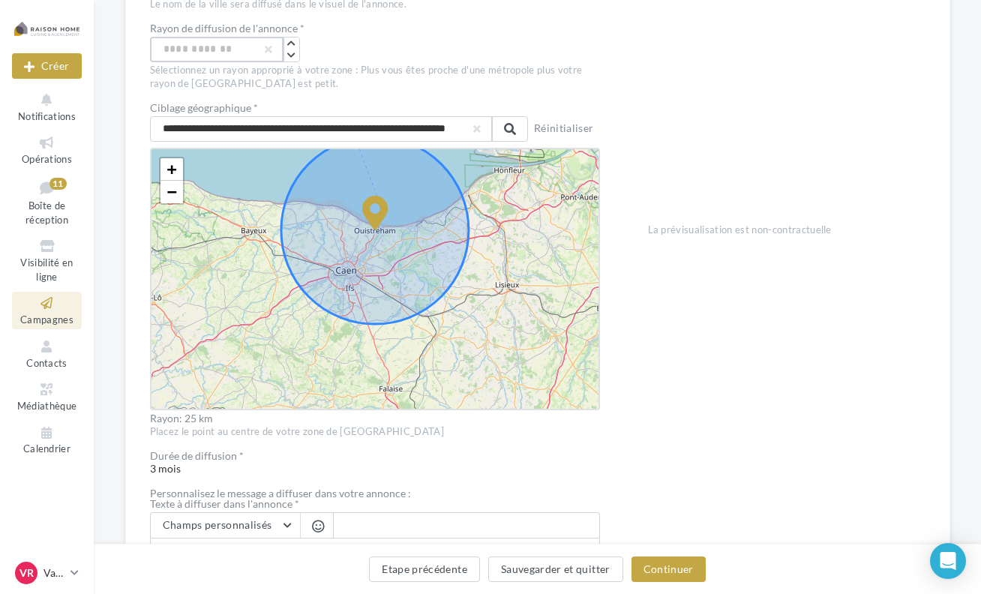
click at [189, 50] on input "**" at bounding box center [217, 50] width 134 height 26
click at [169, 44] on input "**" at bounding box center [217, 50] width 134 height 26
type input "**"
click at [203, 50] on input "**" at bounding box center [217, 50] width 134 height 26
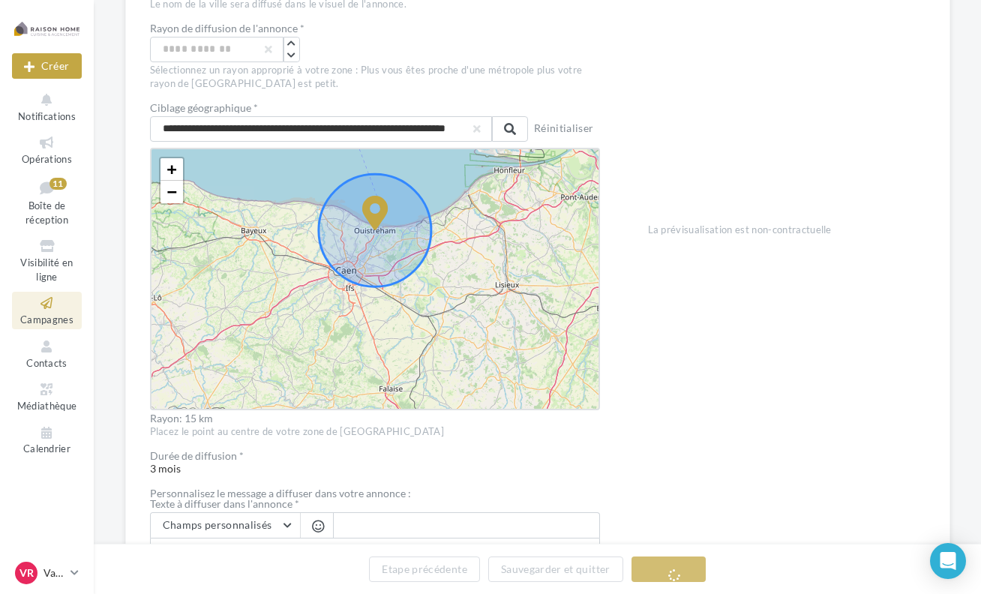
click at [354, 54] on div "**" at bounding box center [375, 50] width 450 height 26
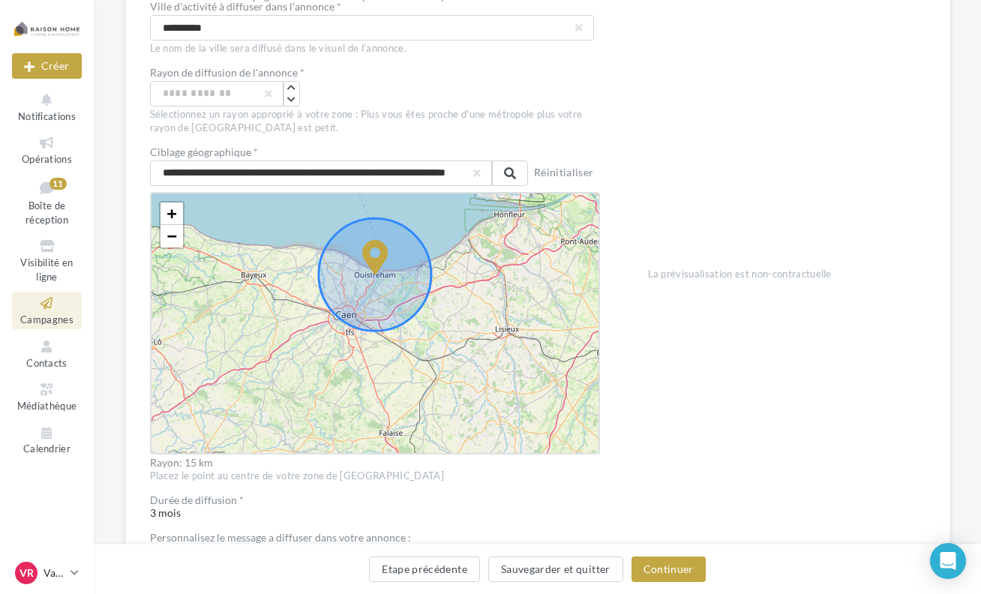
scroll to position [273, 0]
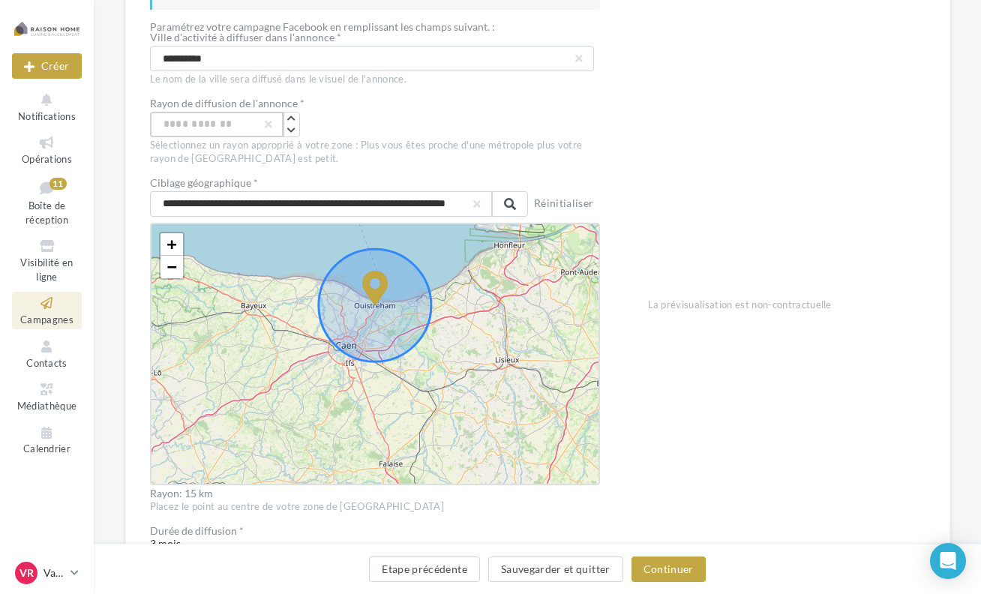
click at [194, 119] on input "**" at bounding box center [217, 125] width 134 height 26
type input "**"
click at [380, 123] on div "**" at bounding box center [375, 125] width 450 height 26
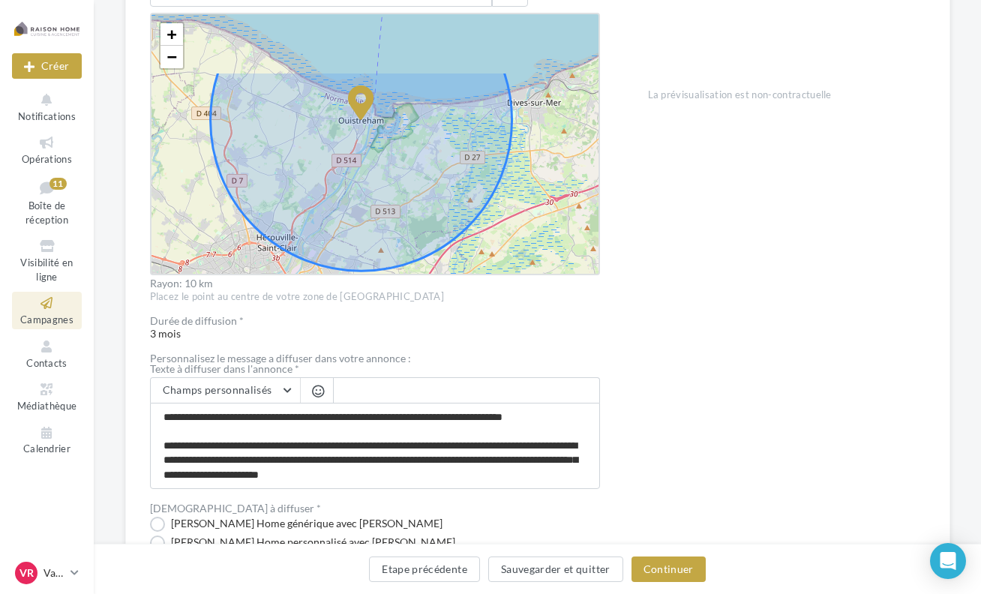
drag, startPoint x: 348, startPoint y: 303, endPoint x: 420, endPoint y: 374, distance: 101.3
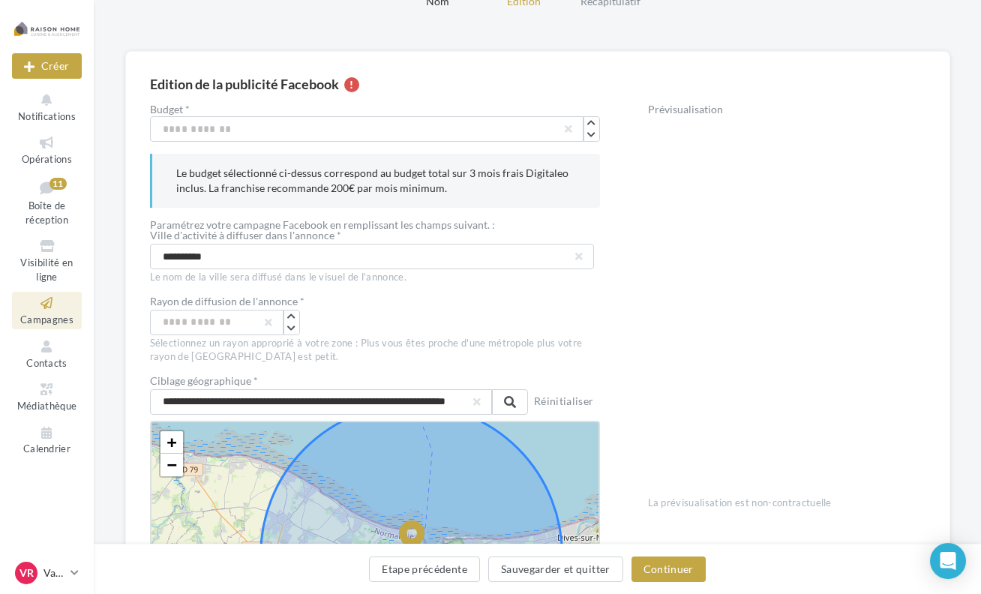
scroll to position [150, 0]
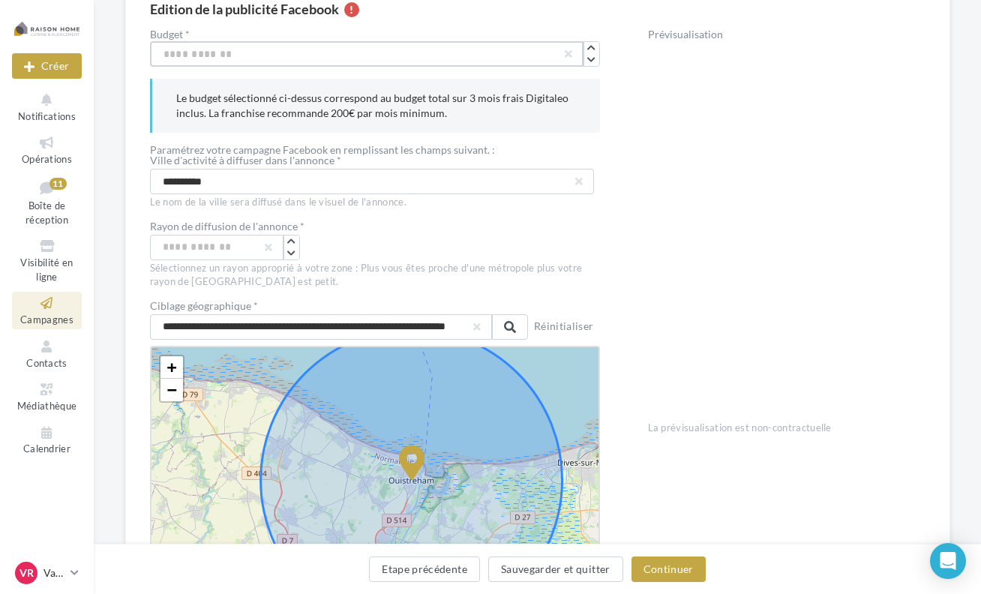
click at [168, 53] on input "***" at bounding box center [367, 54] width 434 height 26
type input "***"
click at [456, 23] on div "**********" at bounding box center [538, 573] width 776 height 1144
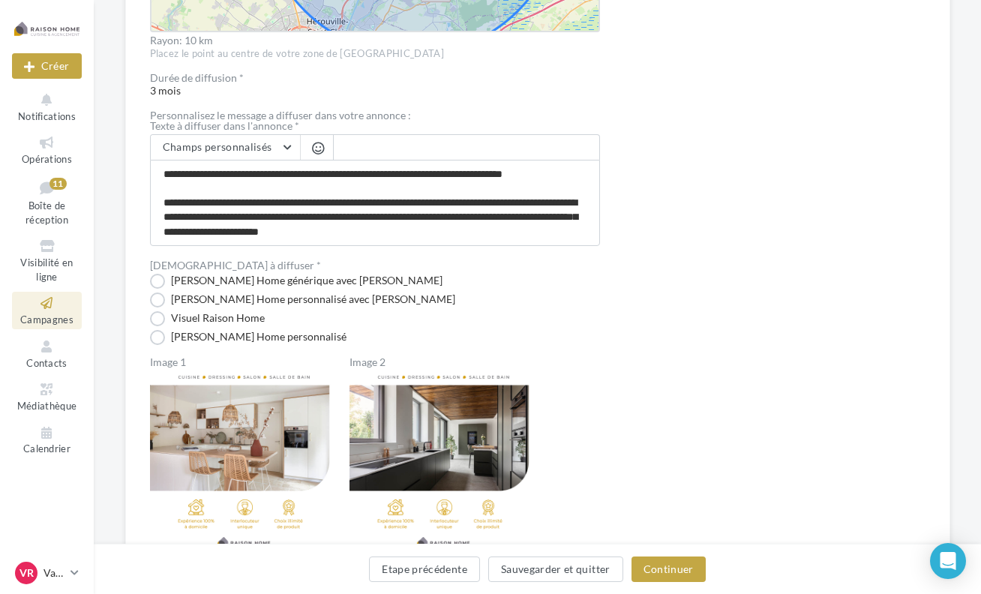
scroll to position [814, 0]
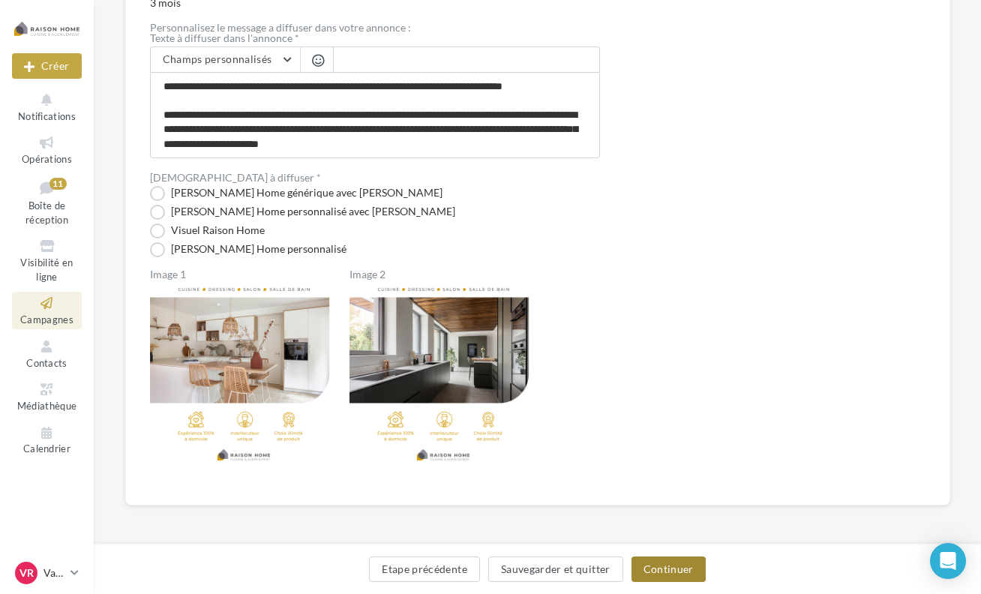
click at [685, 575] on button "Continuer" at bounding box center [669, 570] width 74 height 26
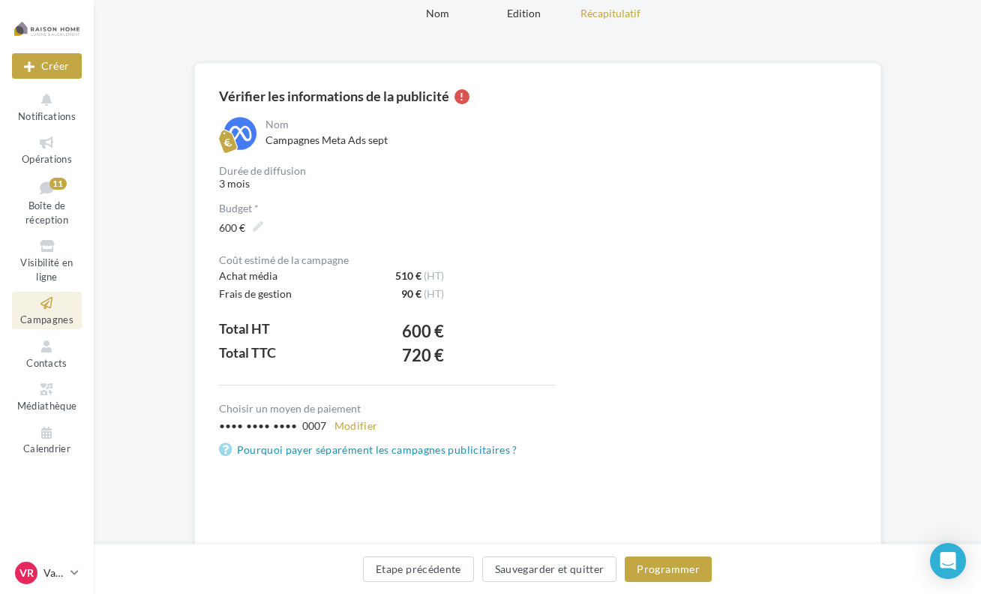
scroll to position [138, 0]
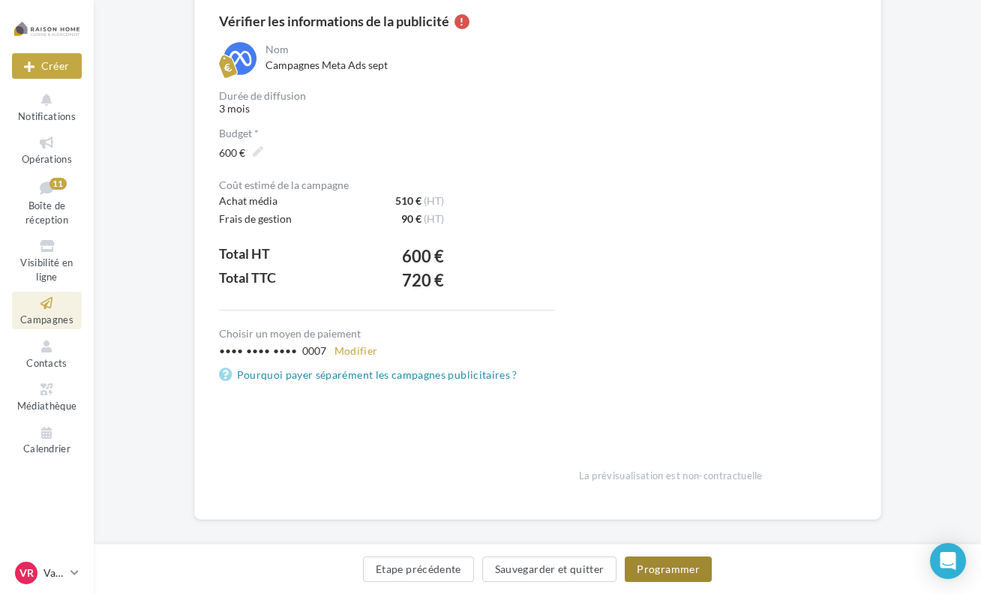
click at [690, 577] on button "Programmer" at bounding box center [668, 570] width 87 height 26
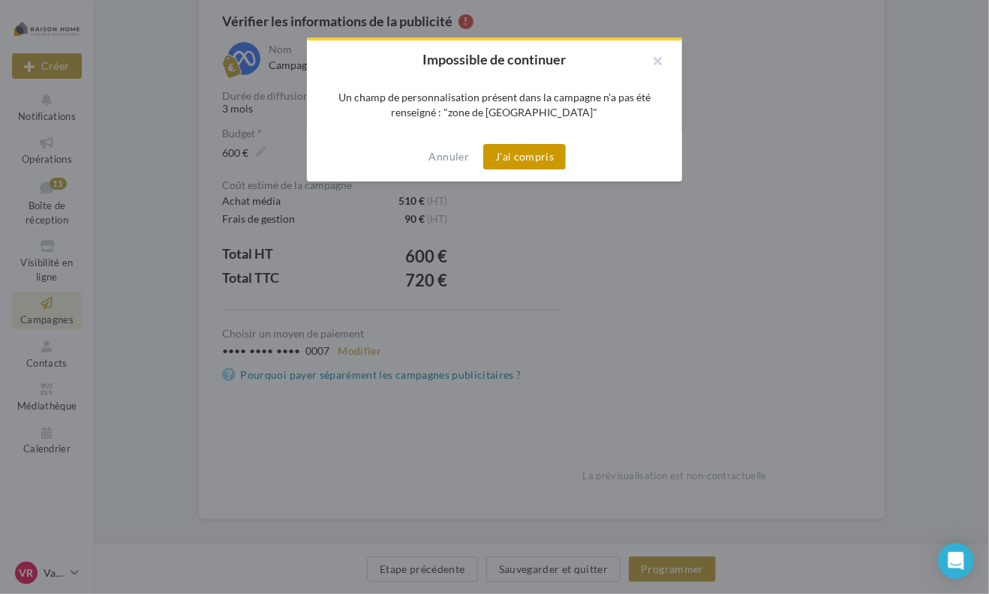
click at [548, 149] on button "J'ai compris" at bounding box center [524, 157] width 83 height 26
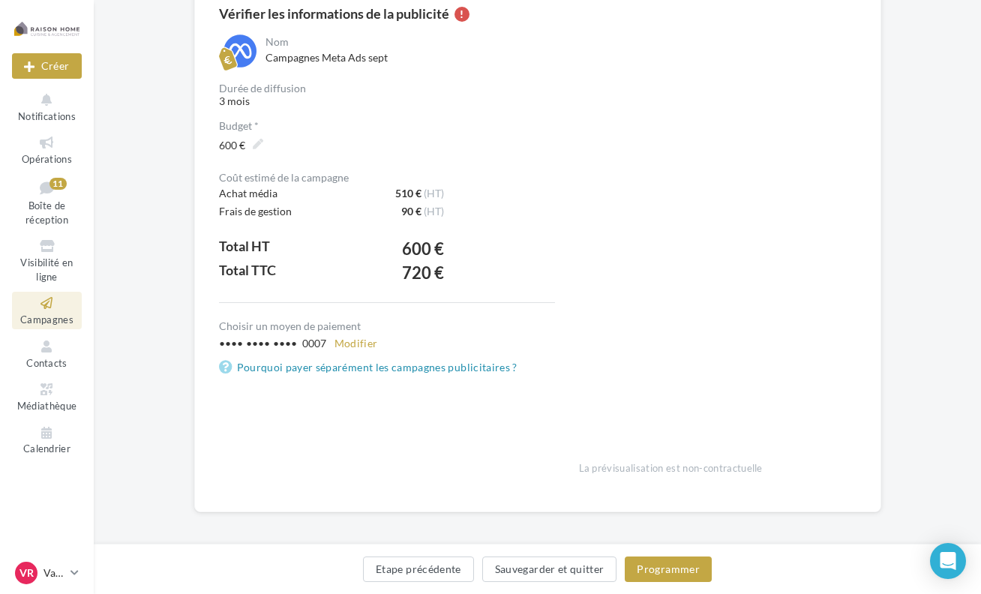
scroll to position [151, 0]
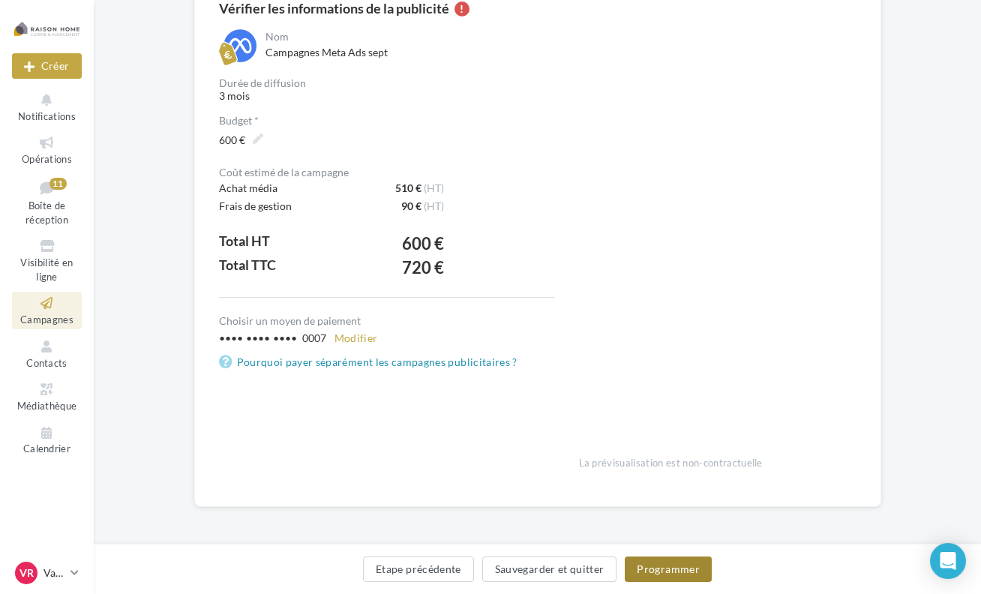
click at [669, 570] on button "Programmer" at bounding box center [668, 570] width 87 height 26
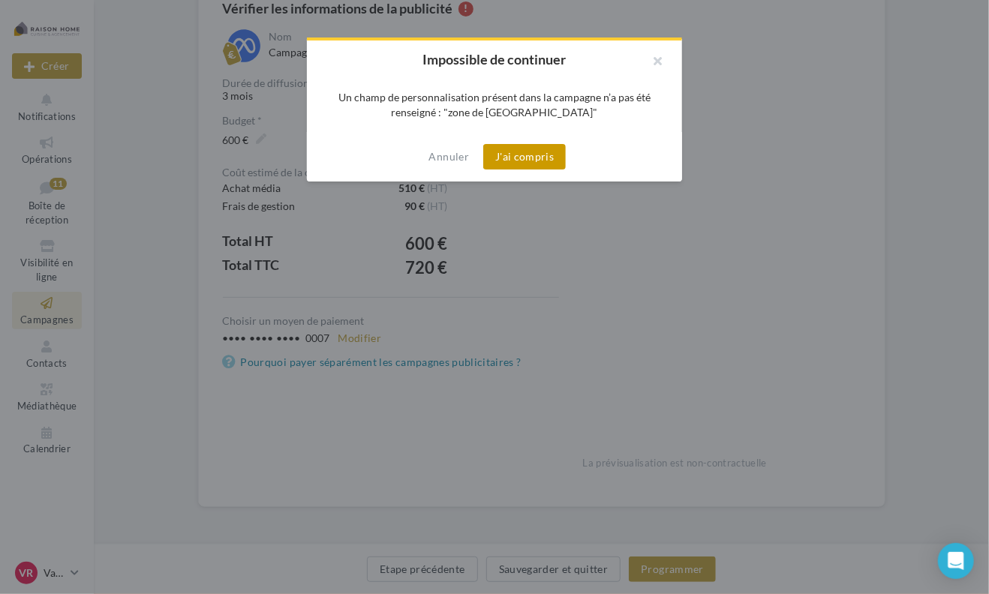
click at [537, 158] on button "J'ai compris" at bounding box center [524, 157] width 83 height 26
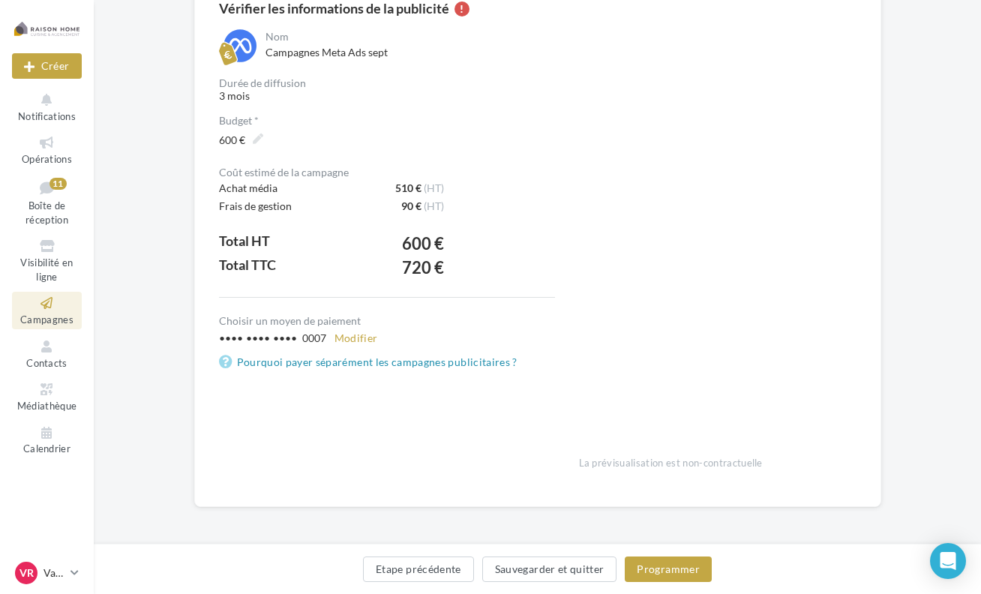
drag, startPoint x: 584, startPoint y: 503, endPoint x: 585, endPoint y: 531, distance: 27.8
drag, startPoint x: 585, startPoint y: 531, endPoint x: 562, endPoint y: 568, distance: 43.5
click at [562, 568] on button "Sauvegarder et quitter" at bounding box center [549, 570] width 135 height 26
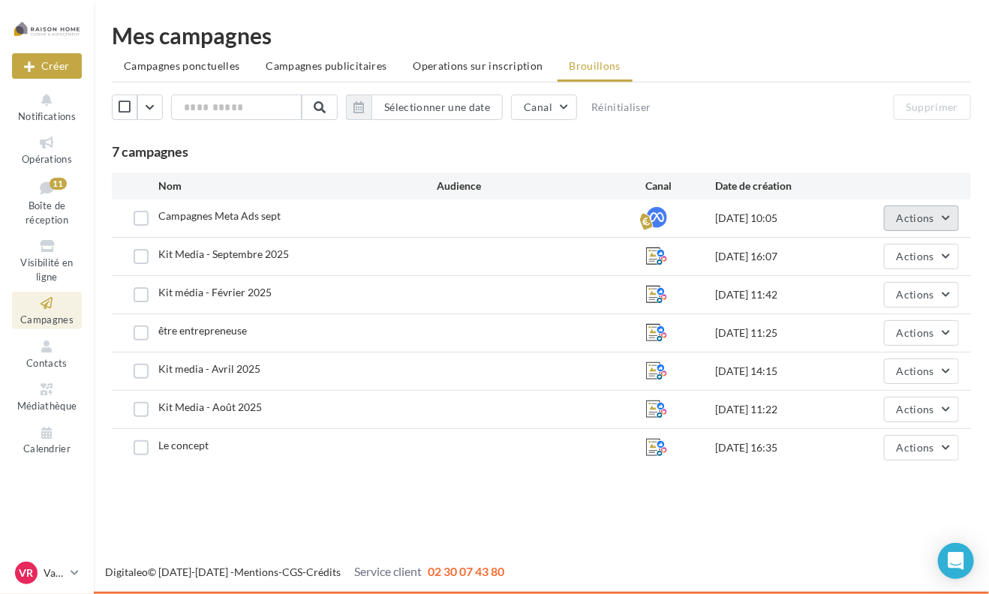
click at [921, 227] on button "Actions" at bounding box center [921, 219] width 75 height 26
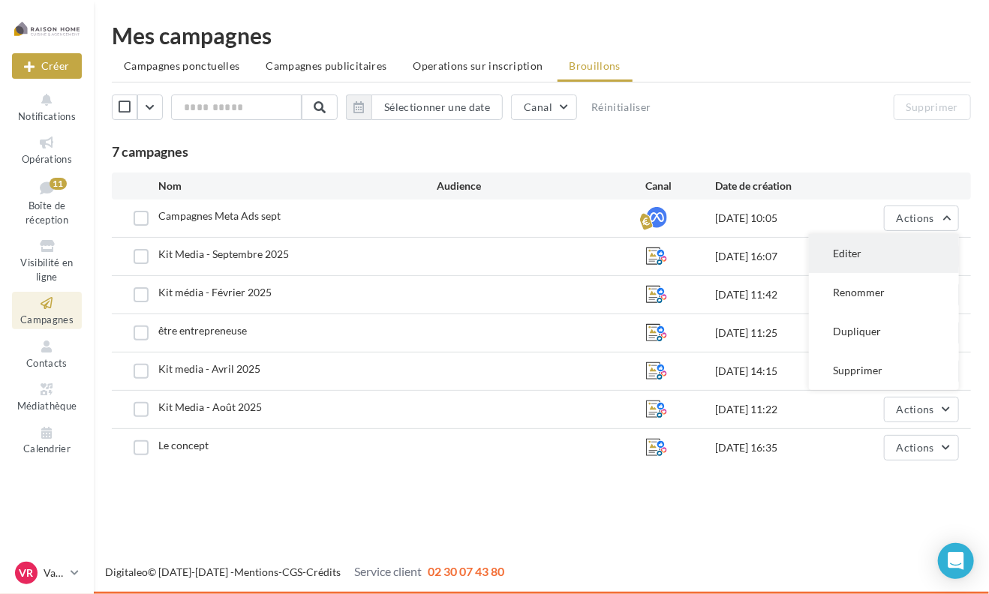
click at [891, 251] on button "Editer" at bounding box center [884, 253] width 150 height 39
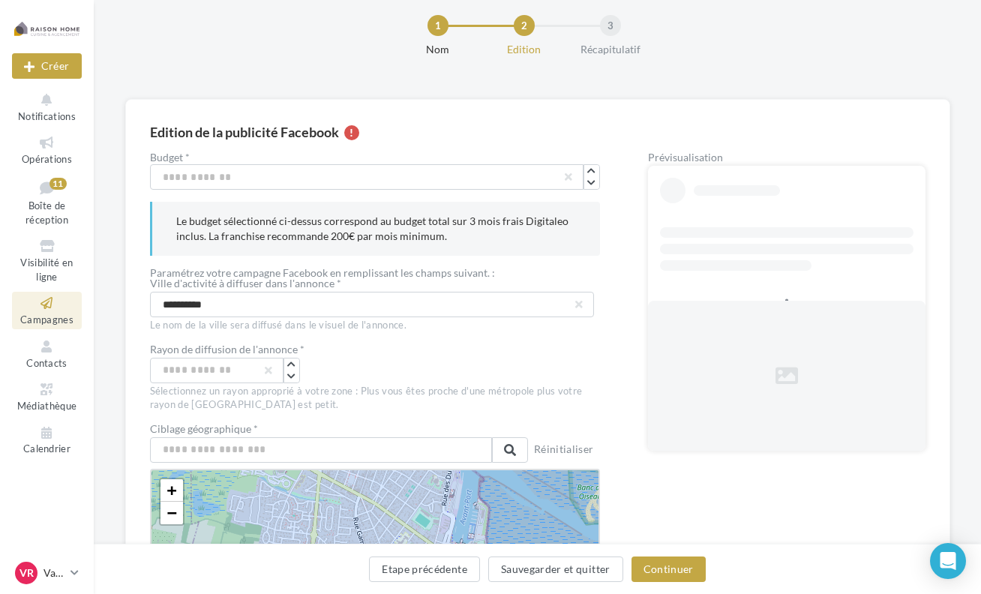
scroll to position [75, 0]
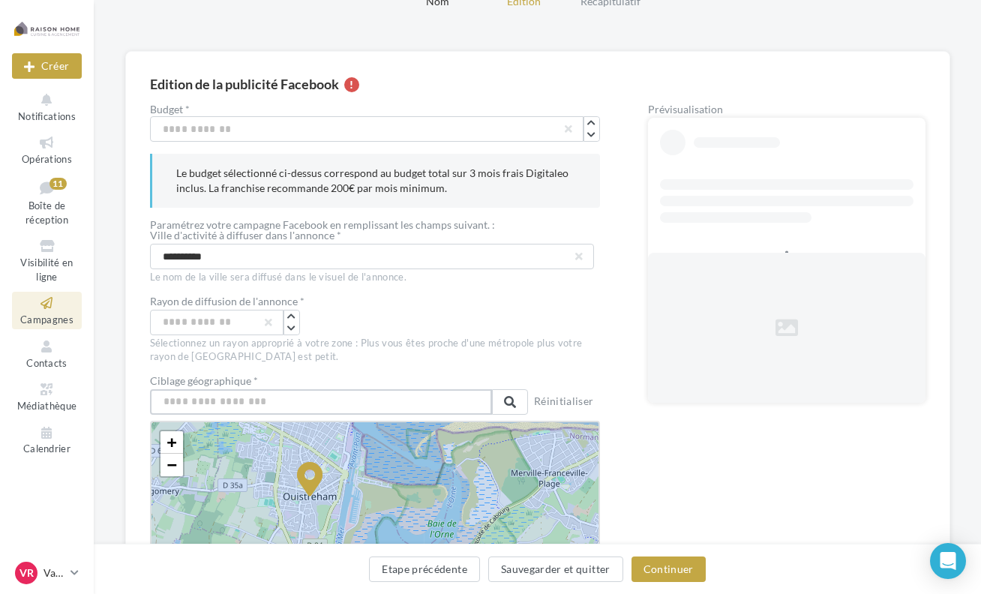
click at [245, 407] on input "text" at bounding box center [321, 402] width 342 height 26
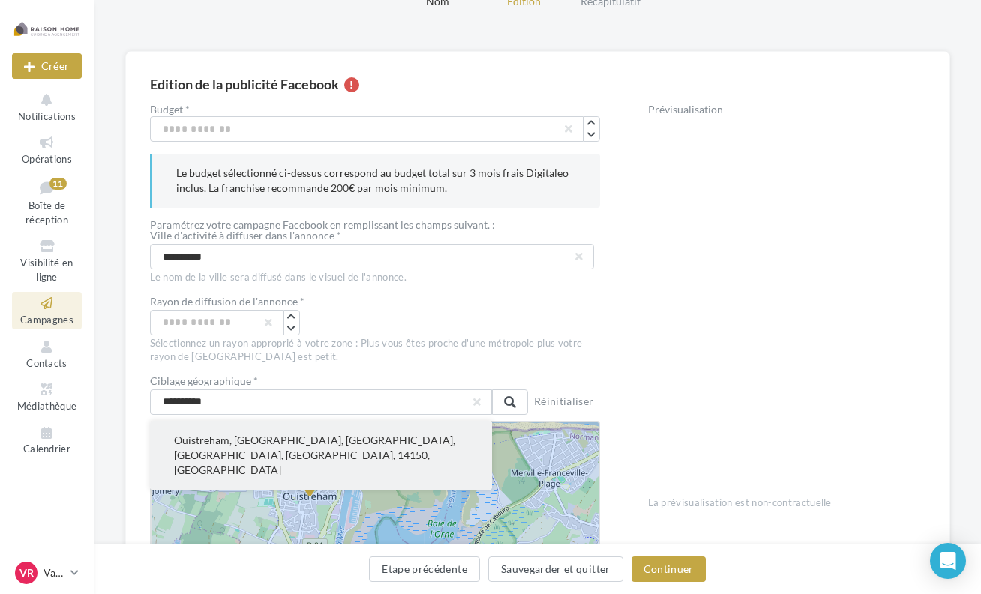
click at [276, 455] on button "Ouistreham, [GEOGRAPHIC_DATA], [GEOGRAPHIC_DATA], [GEOGRAPHIC_DATA], [GEOGRAPHI…" at bounding box center [321, 455] width 342 height 69
type input "**********"
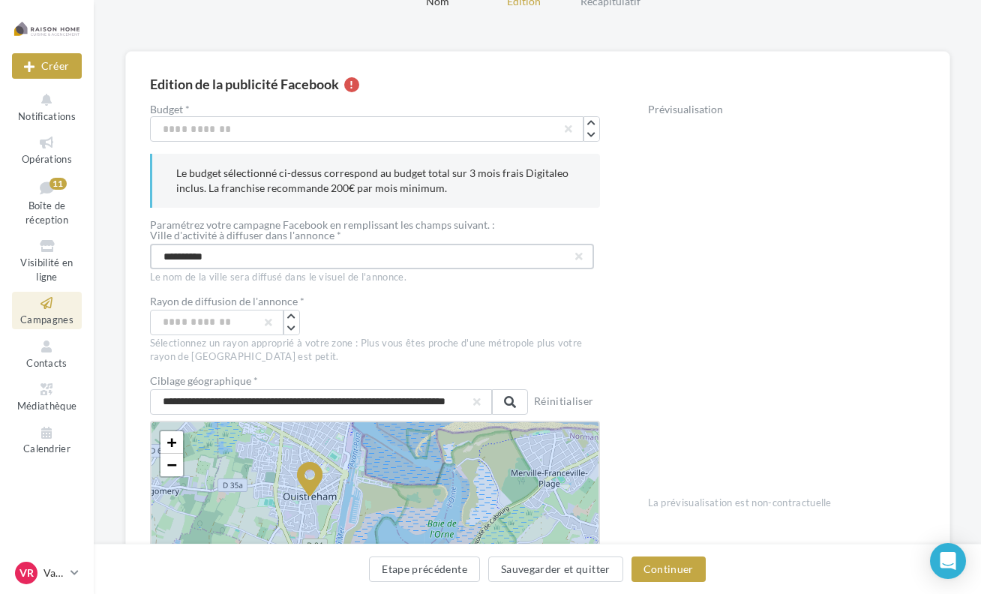
click at [233, 244] on input "**********" at bounding box center [372, 257] width 444 height 26
type input "*"
click at [168, 254] on input "**********" at bounding box center [372, 257] width 444 height 26
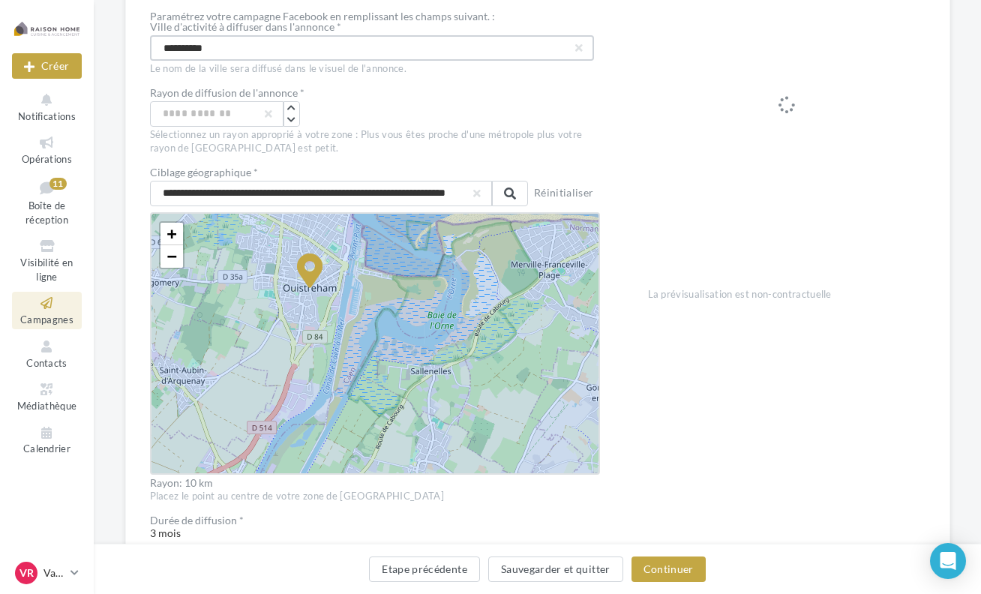
scroll to position [300, 0]
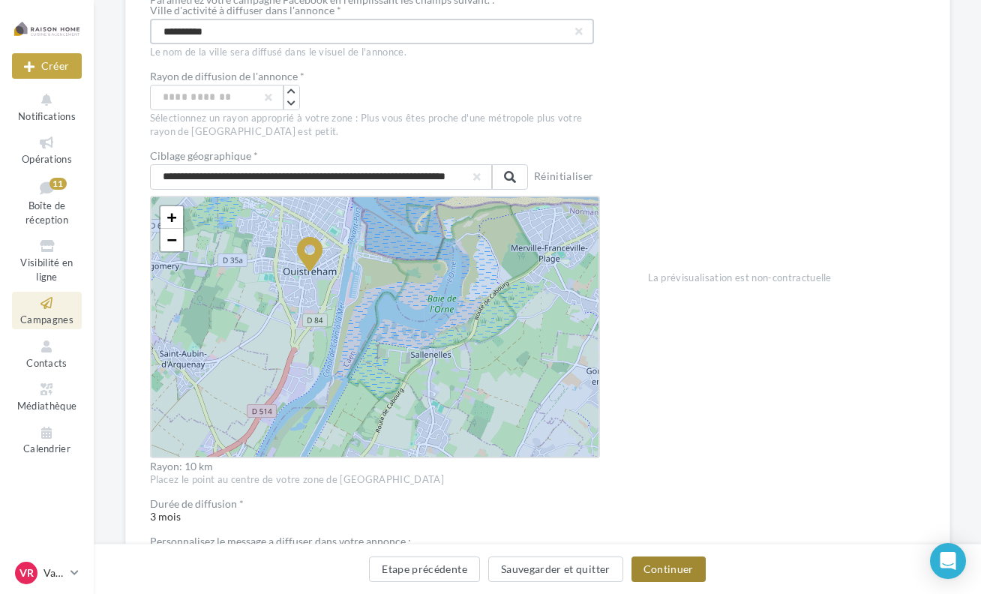
type input "**********"
click at [689, 569] on button "Continuer" at bounding box center [669, 570] width 74 height 26
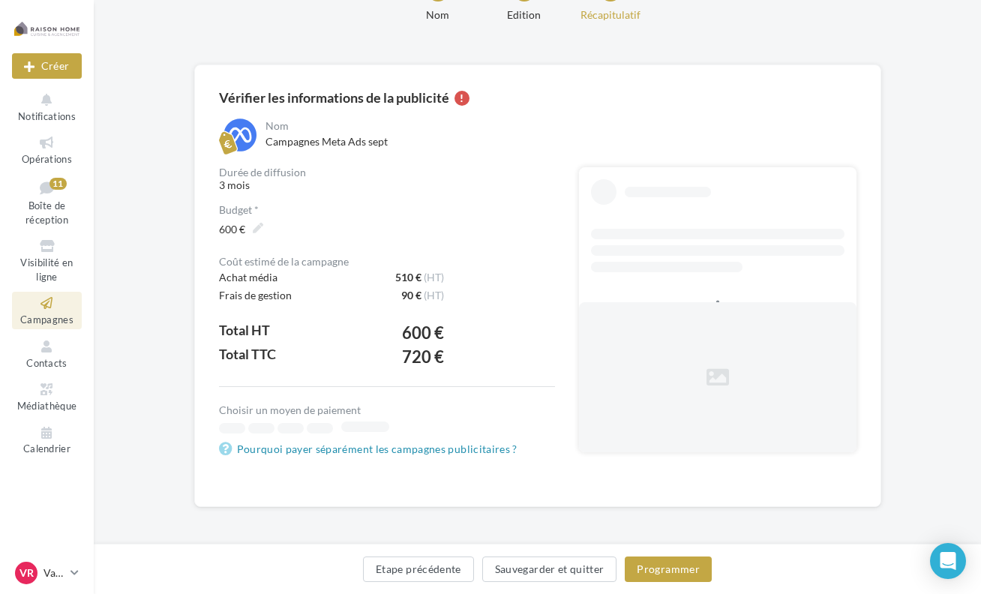
scroll to position [63, 0]
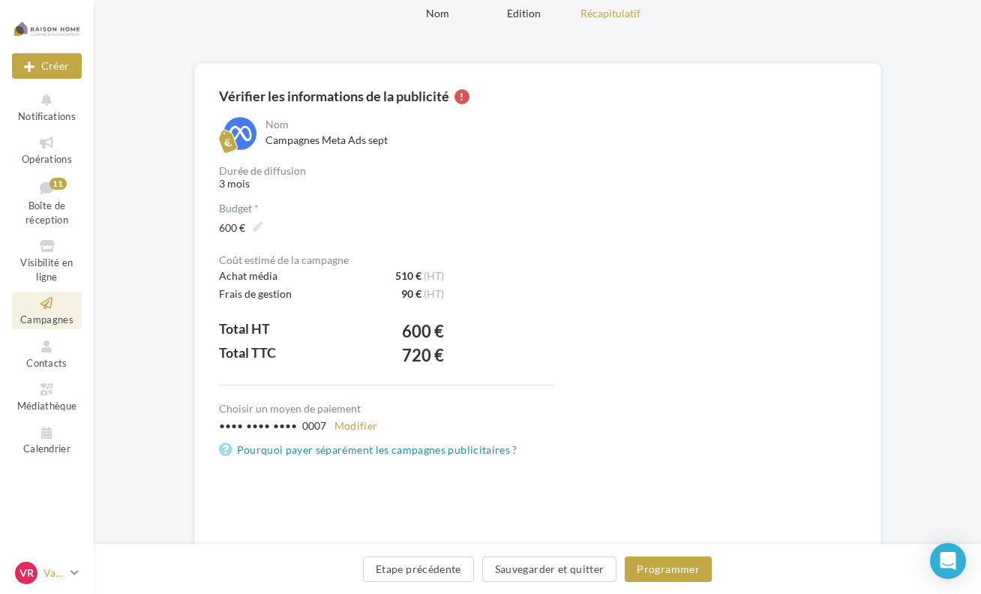
click at [36, 573] on div "VR" at bounding box center [26, 573] width 23 height 23
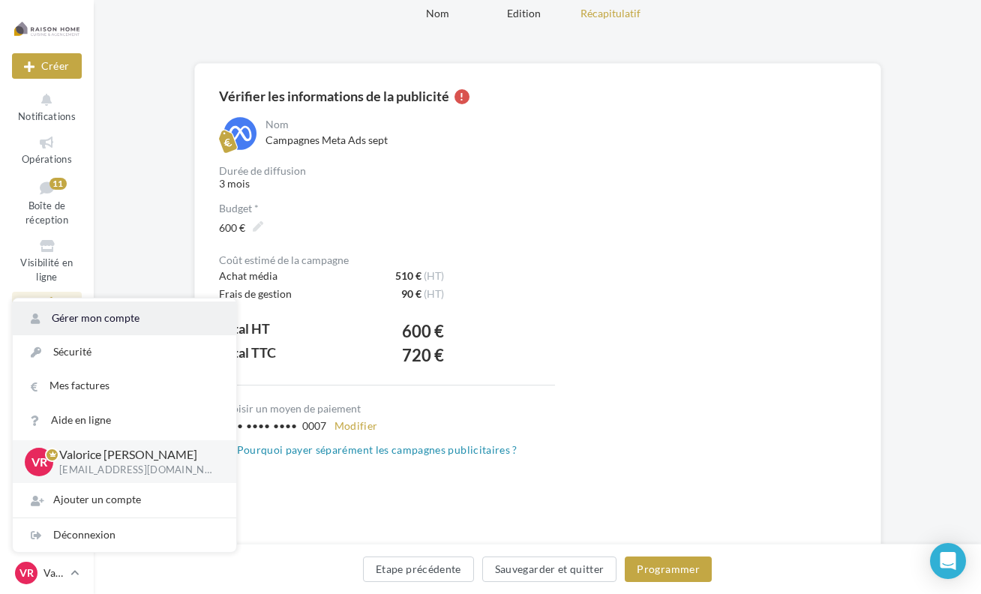
click at [147, 320] on link "Gérer mon compte" at bounding box center [125, 319] width 224 height 34
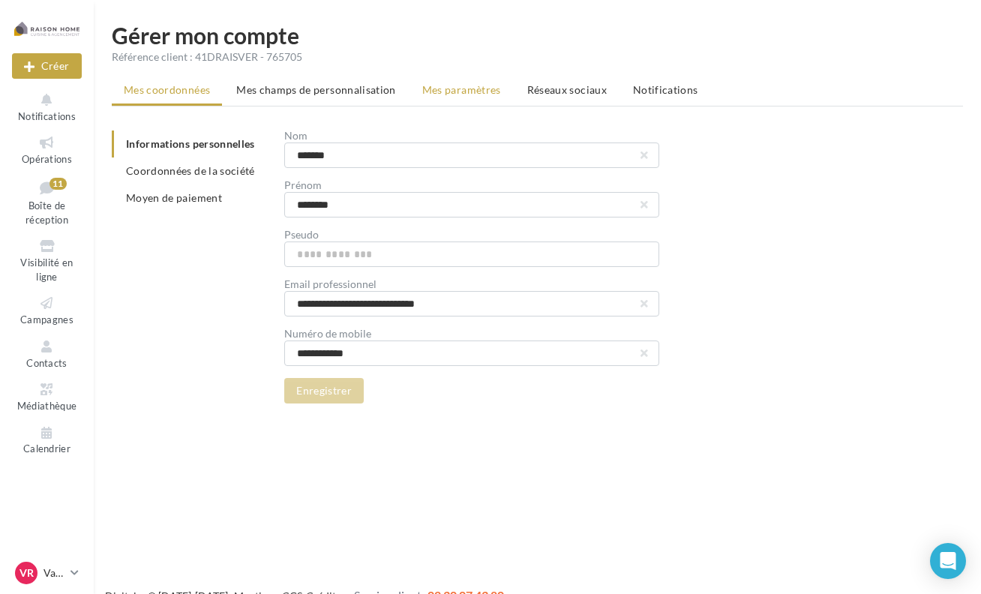
click at [474, 80] on li "Mes paramètres" at bounding box center [461, 90] width 103 height 27
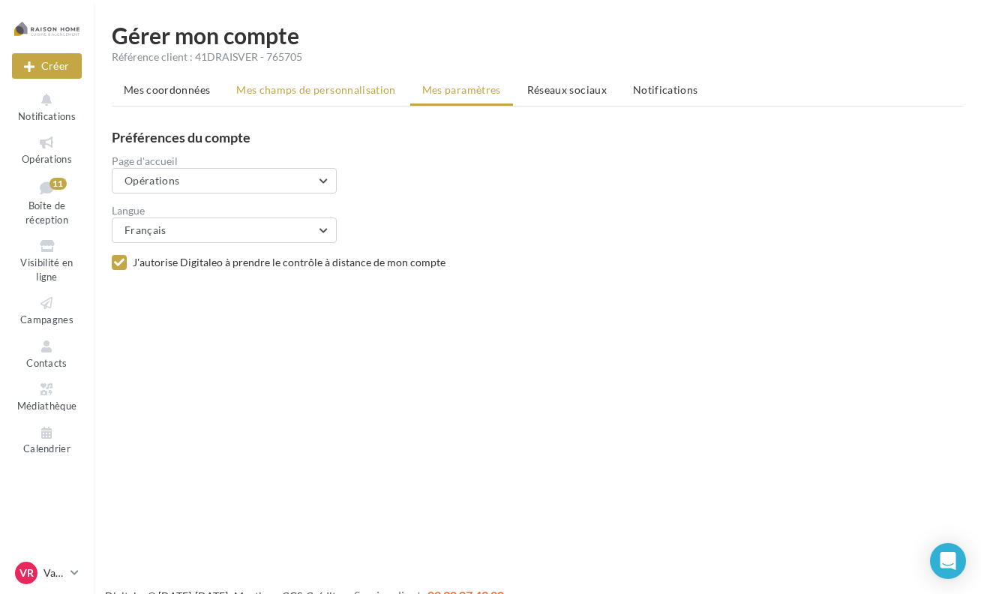
click at [332, 96] on span "Mes champs de personnalisation" at bounding box center [316, 89] width 160 height 13
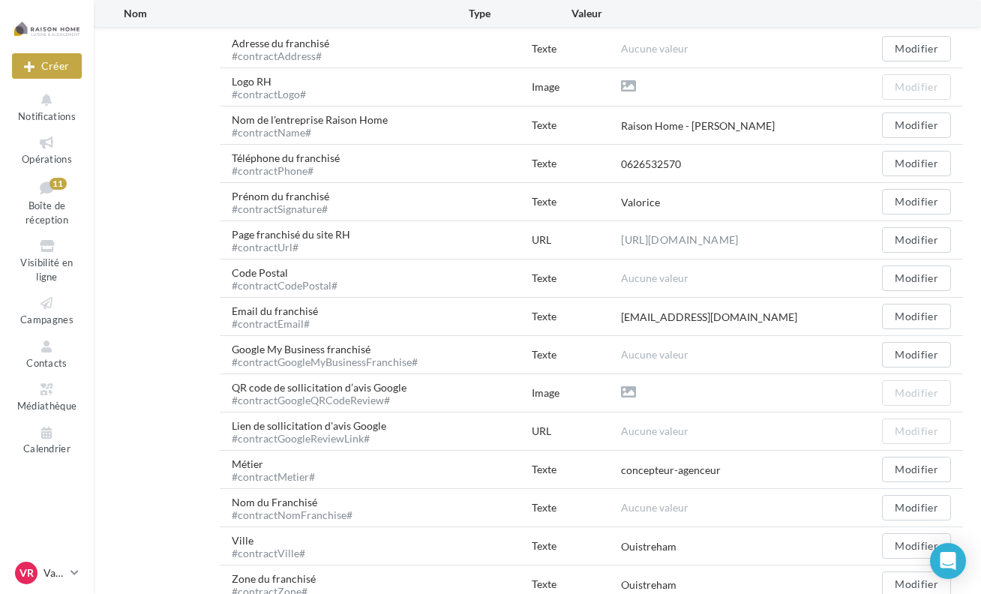
scroll to position [90, 0]
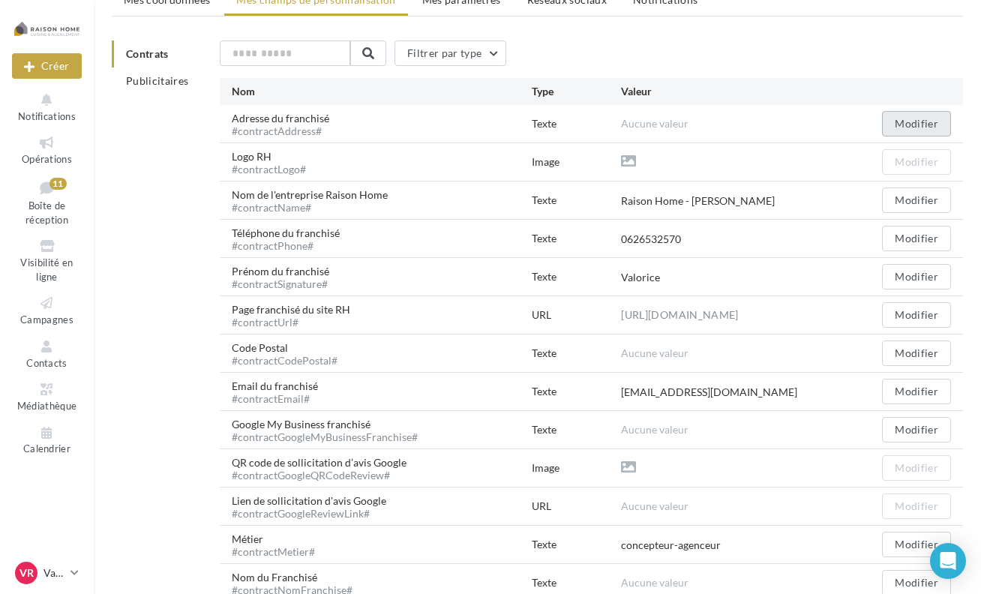
click at [896, 122] on button "Modifier" at bounding box center [916, 124] width 69 height 26
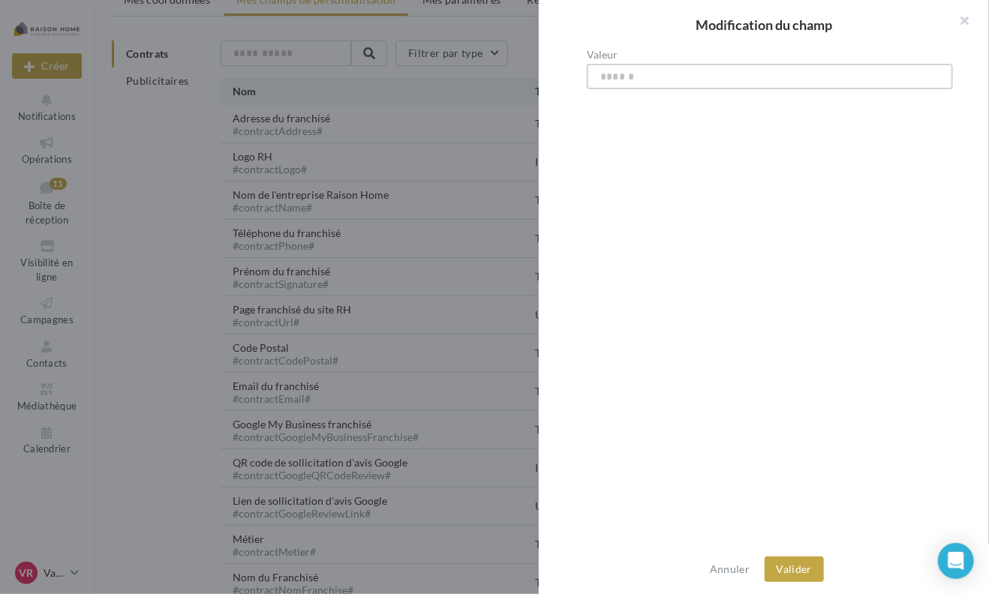
click at [635, 80] on input "Valeur" at bounding box center [770, 77] width 366 height 26
type input "**********"
click at [805, 574] on button "Valider" at bounding box center [794, 570] width 59 height 26
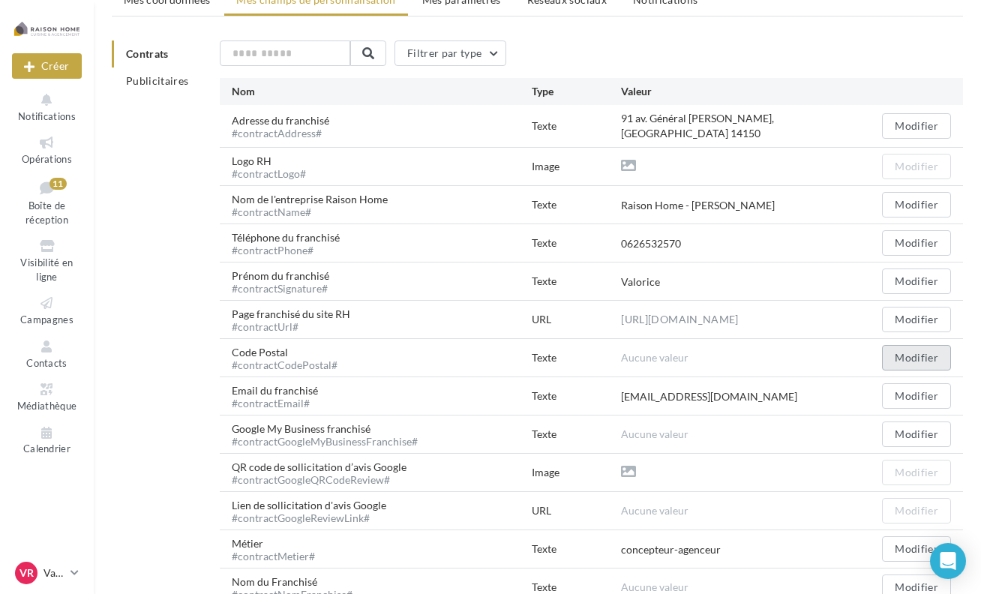
click at [936, 356] on button "Modifier" at bounding box center [916, 358] width 69 height 26
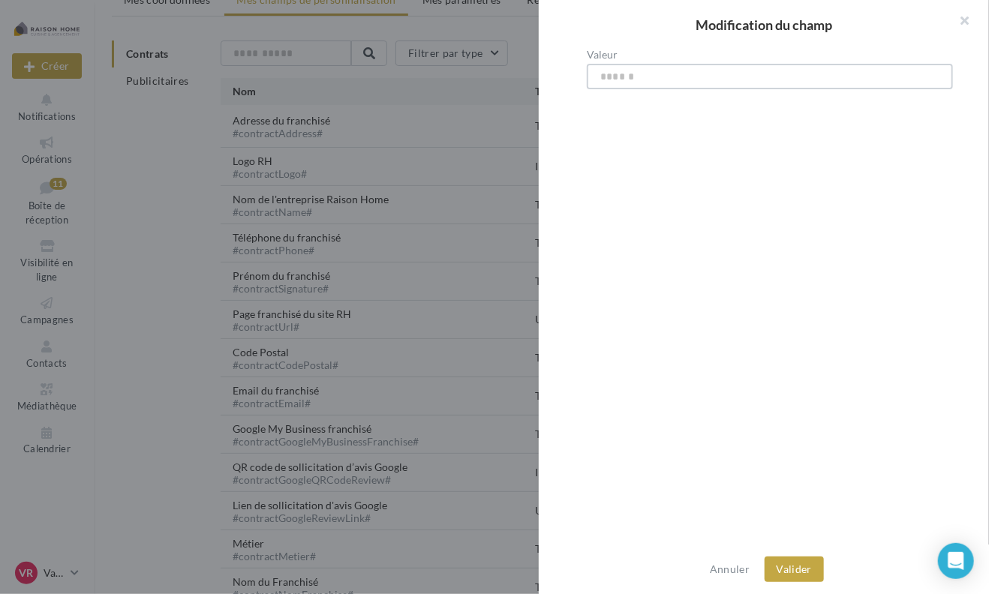
click at [609, 74] on input "Valeur" at bounding box center [770, 77] width 366 height 26
type input "*****"
click at [824, 567] on div "Annuler Valider" at bounding box center [764, 570] width 450 height 50
click at [804, 572] on button "Valider" at bounding box center [794, 570] width 59 height 26
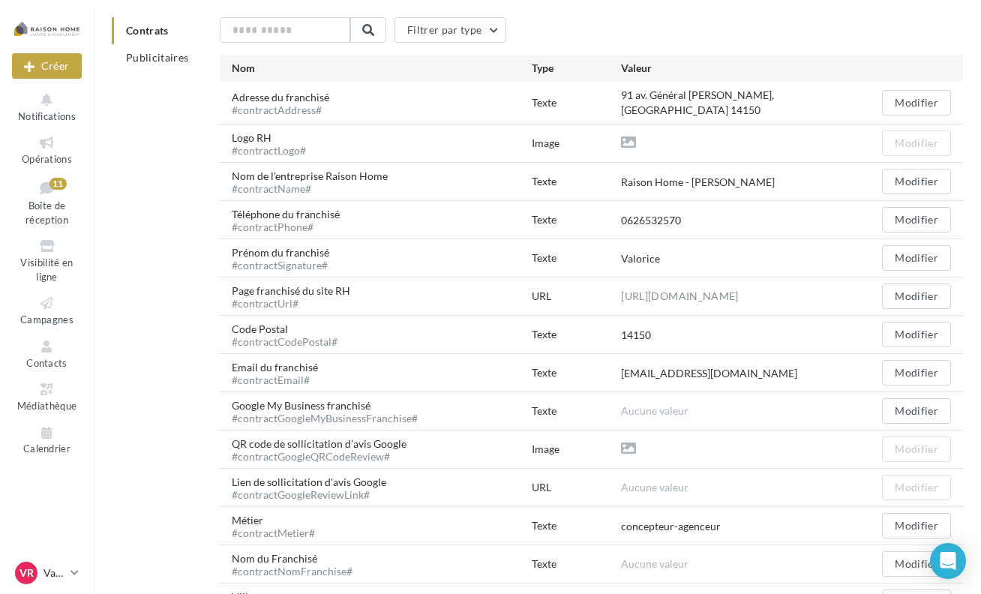
scroll to position [0, 0]
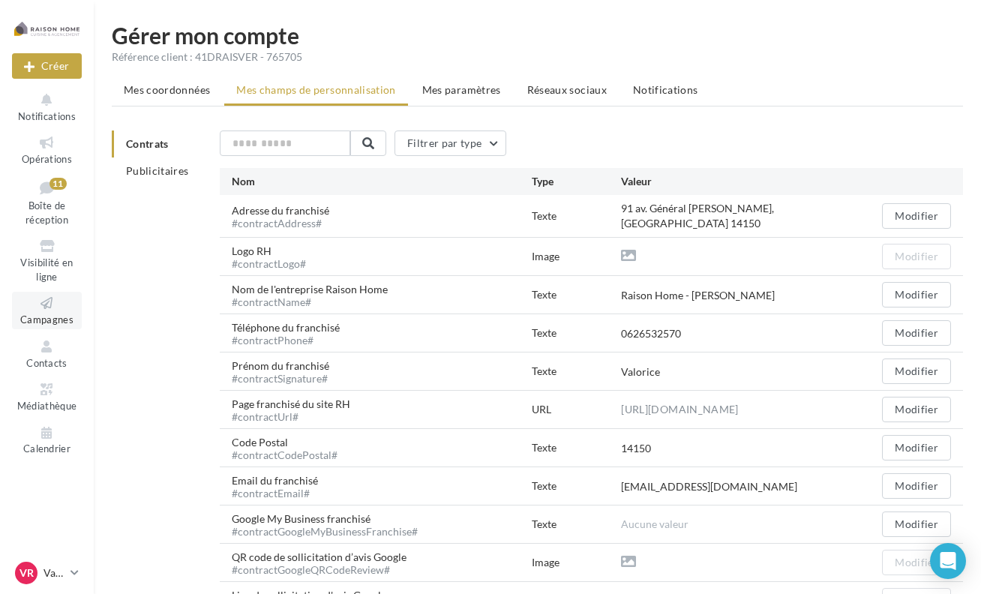
click at [53, 305] on icon at bounding box center [47, 303] width 61 height 17
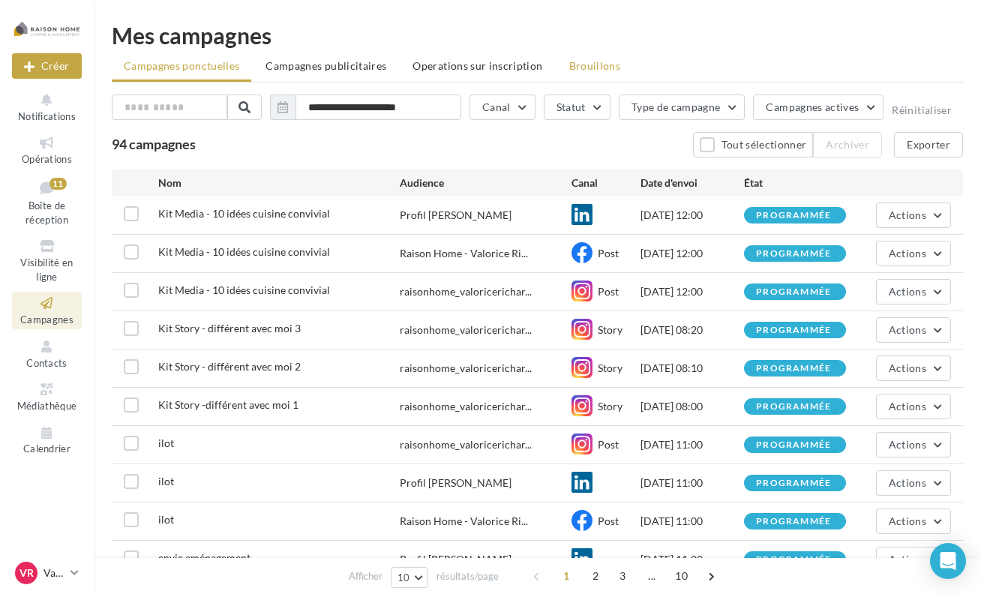
click at [575, 64] on span "Brouillons" at bounding box center [595, 65] width 52 height 13
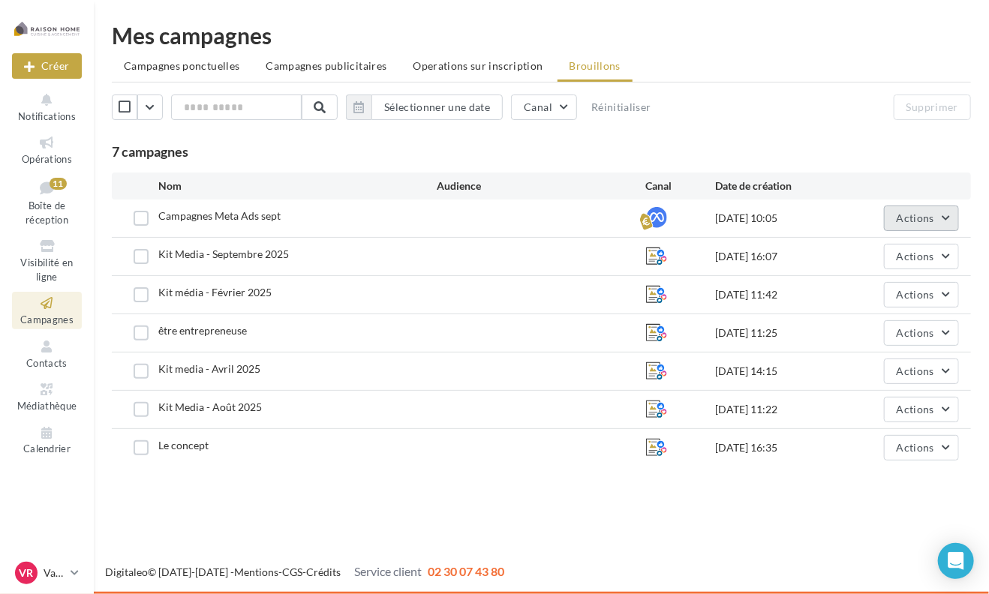
click at [942, 206] on button "Actions" at bounding box center [921, 219] width 75 height 26
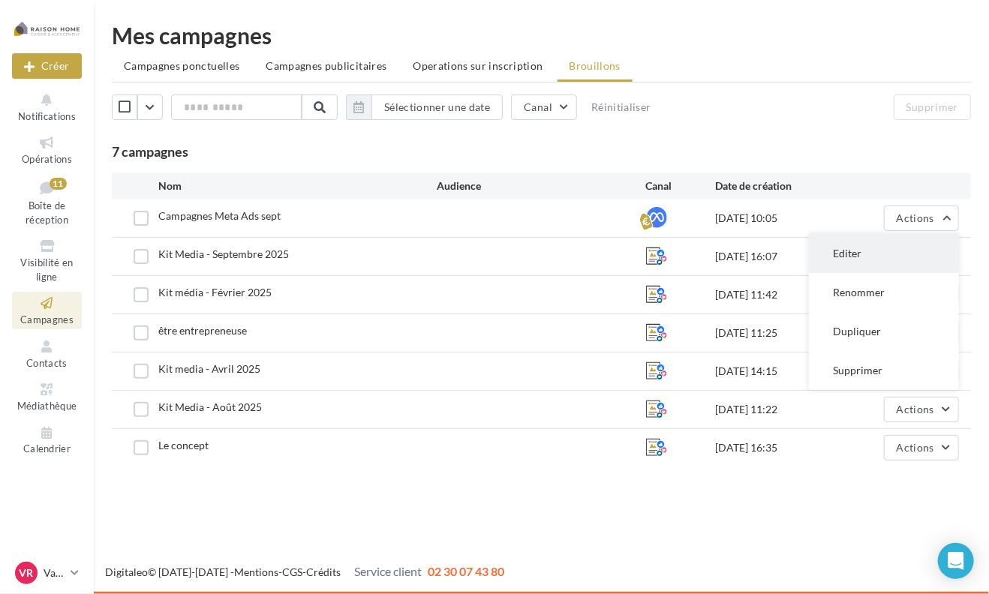
click at [897, 248] on button "Editer" at bounding box center [884, 253] width 150 height 39
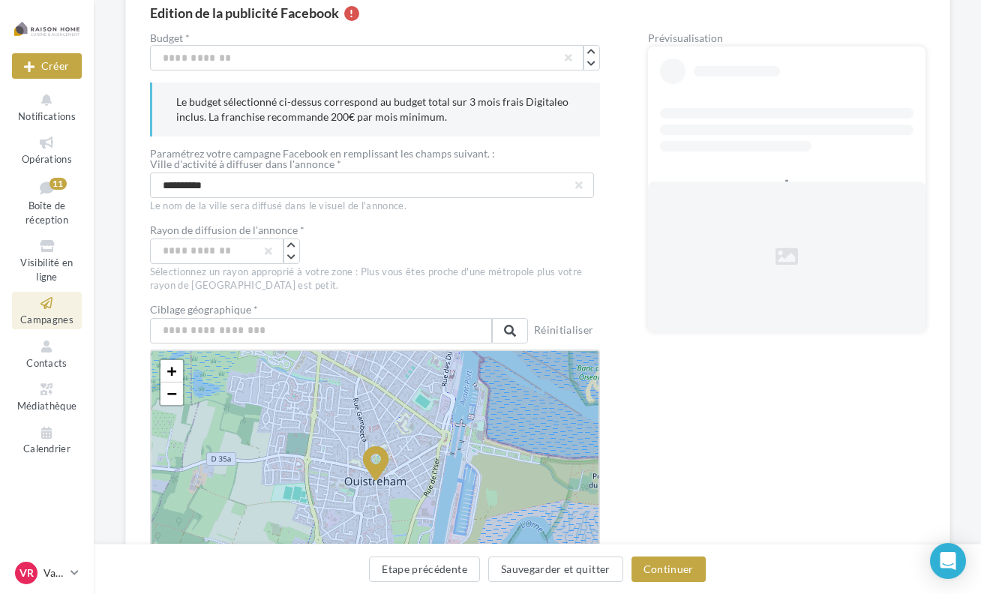
scroll to position [150, 0]
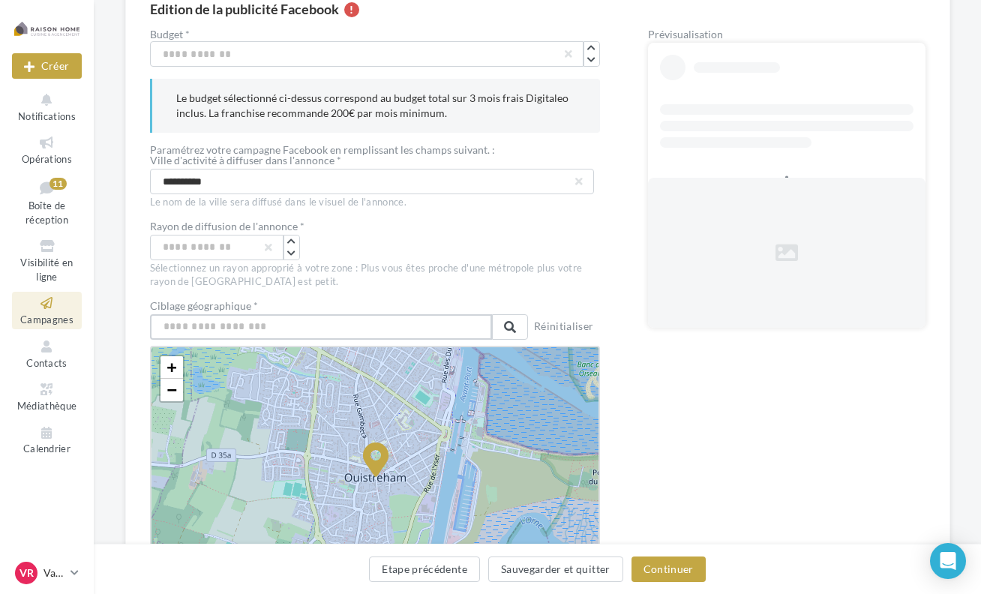
click at [271, 326] on input "text" at bounding box center [321, 327] width 342 height 26
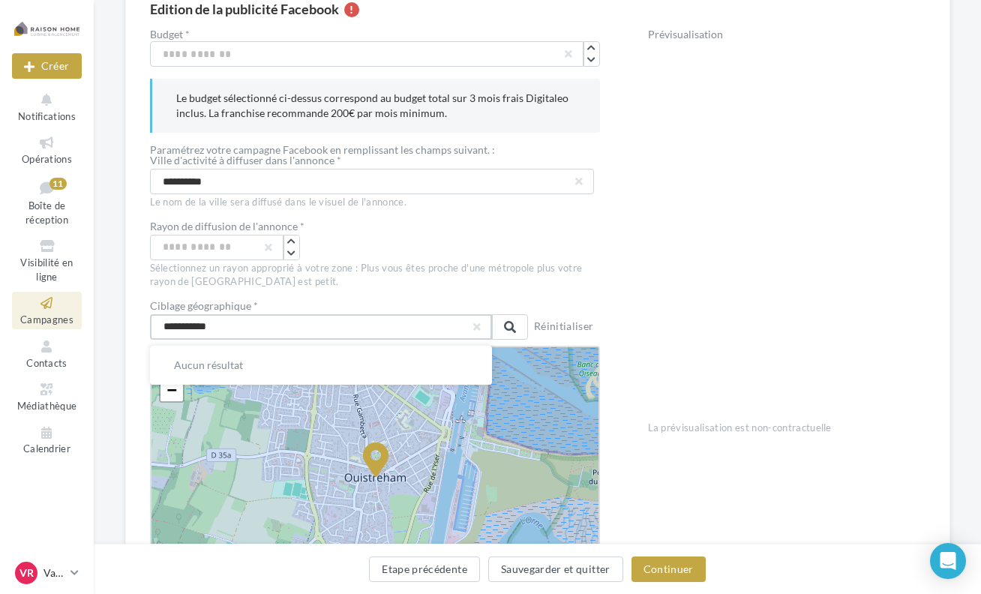
click at [199, 329] on input "**********" at bounding box center [321, 327] width 342 height 26
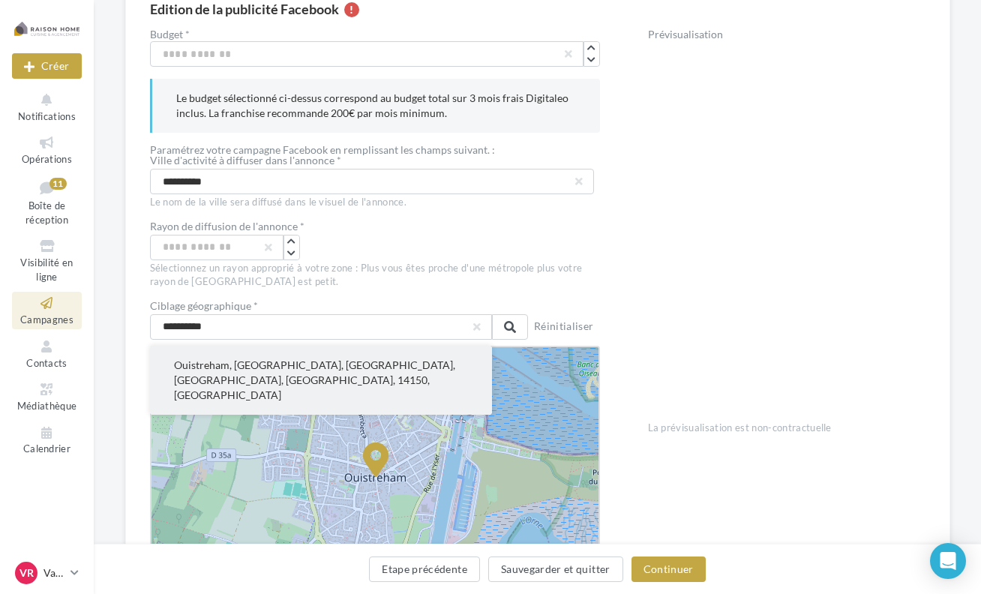
click at [207, 365] on button "Ouistreham, [GEOGRAPHIC_DATA], [GEOGRAPHIC_DATA], [GEOGRAPHIC_DATA], [GEOGRAPHI…" at bounding box center [321, 380] width 342 height 69
type input "**********"
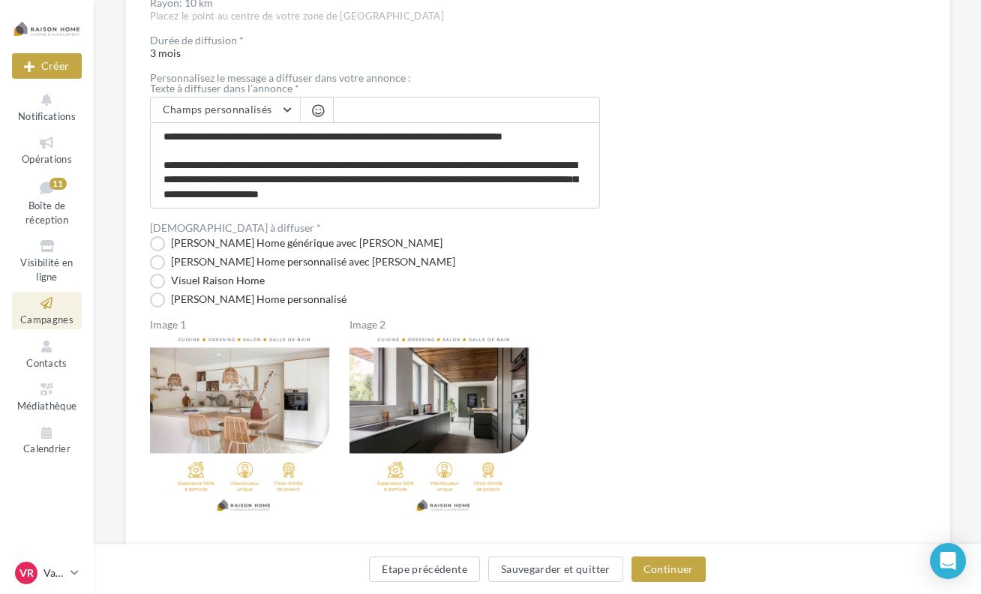
scroll to position [814, 0]
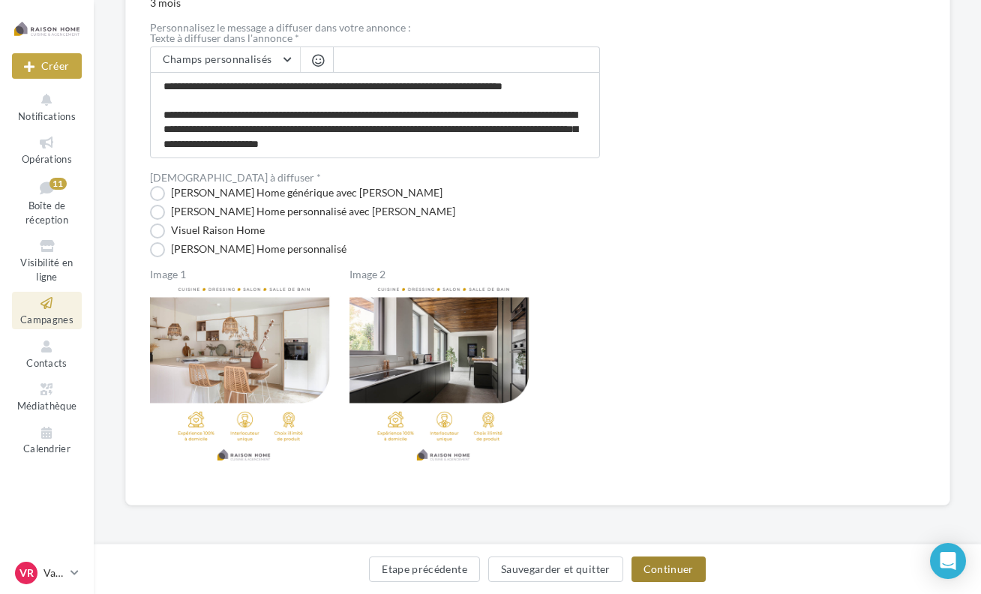
click at [659, 567] on button "Continuer" at bounding box center [669, 570] width 74 height 26
